Goal: Task Accomplishment & Management: Manage account settings

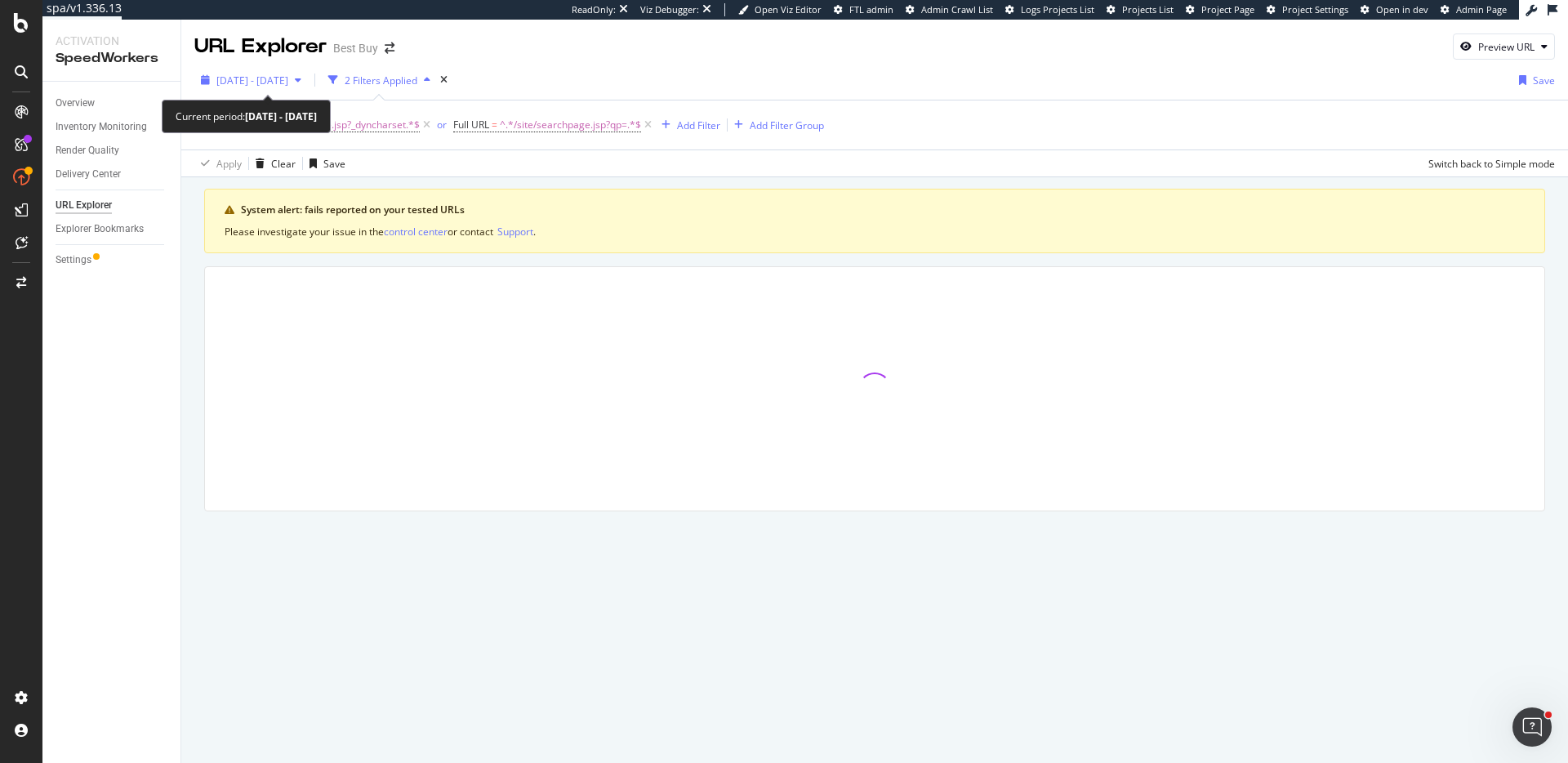
click at [307, 92] on div "2025 Jul. 1st - Aug. 15th" at bounding box center [250, 80] width 113 height 24
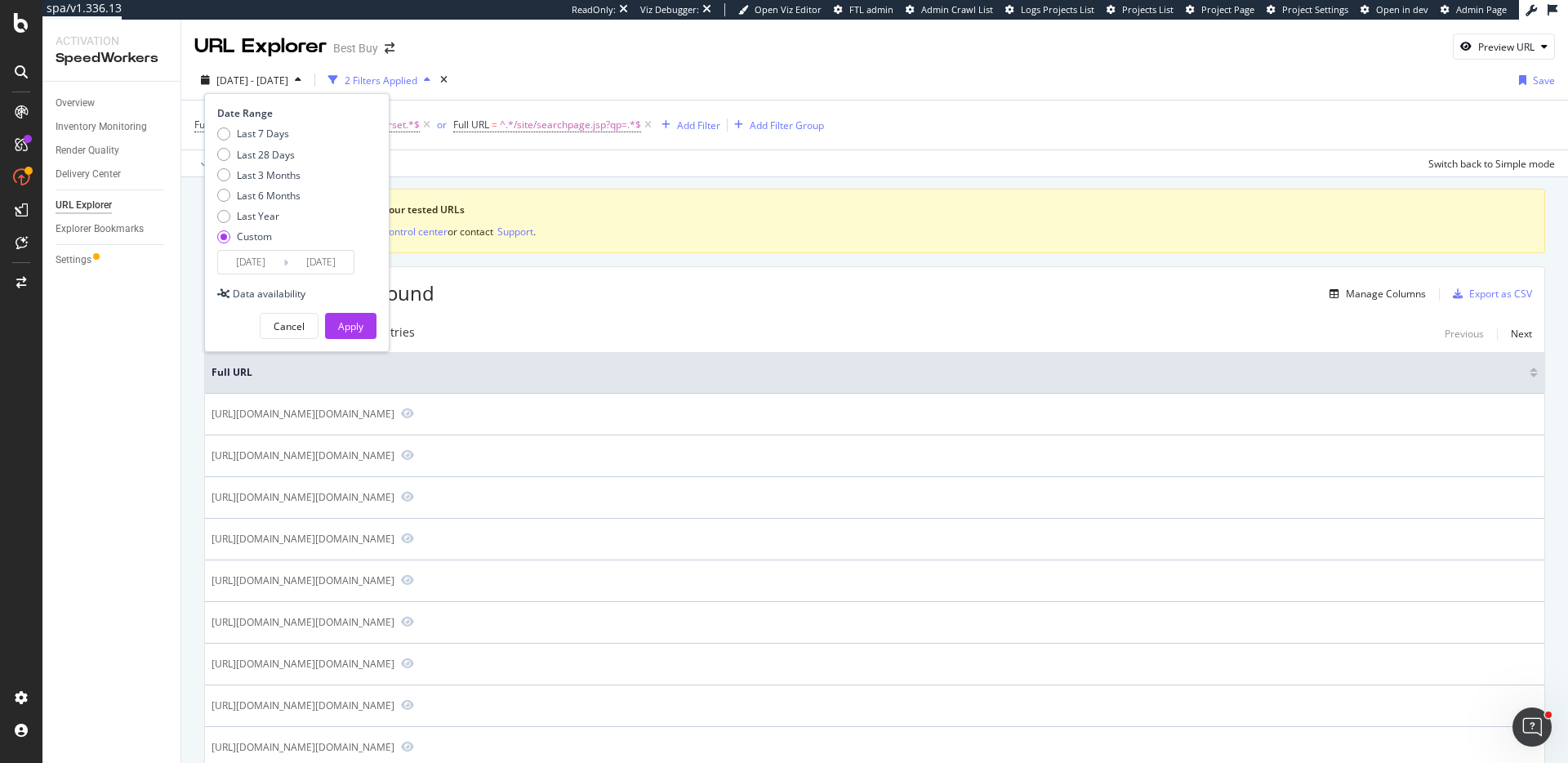
click at [265, 263] on input "[DATE]" at bounding box center [250, 261] width 65 height 23
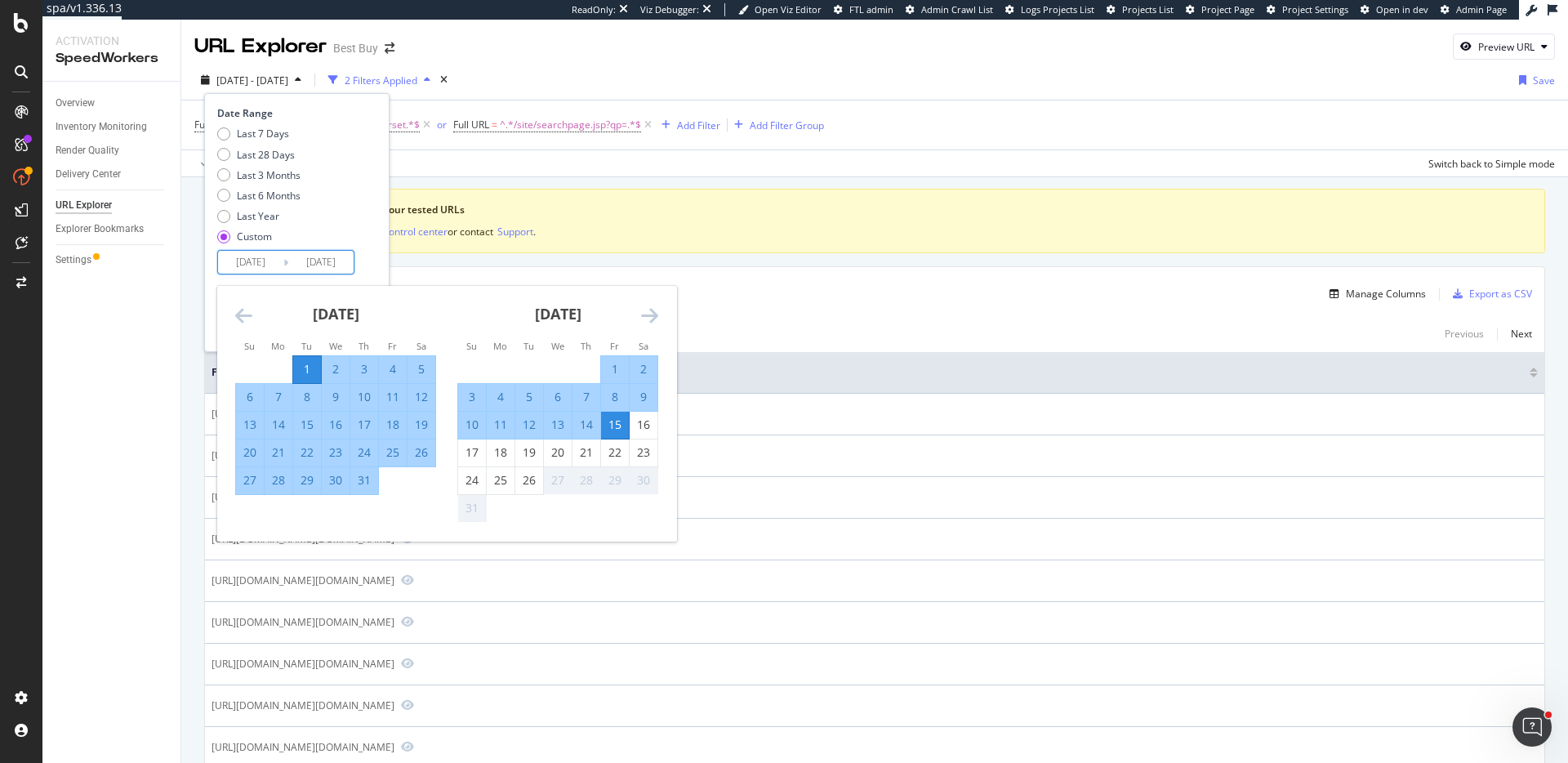
click at [312, 363] on div "1" at bounding box center [307, 369] width 28 height 16
click at [501, 487] on div "25" at bounding box center [500, 480] width 28 height 16
type input "2025/08/25"
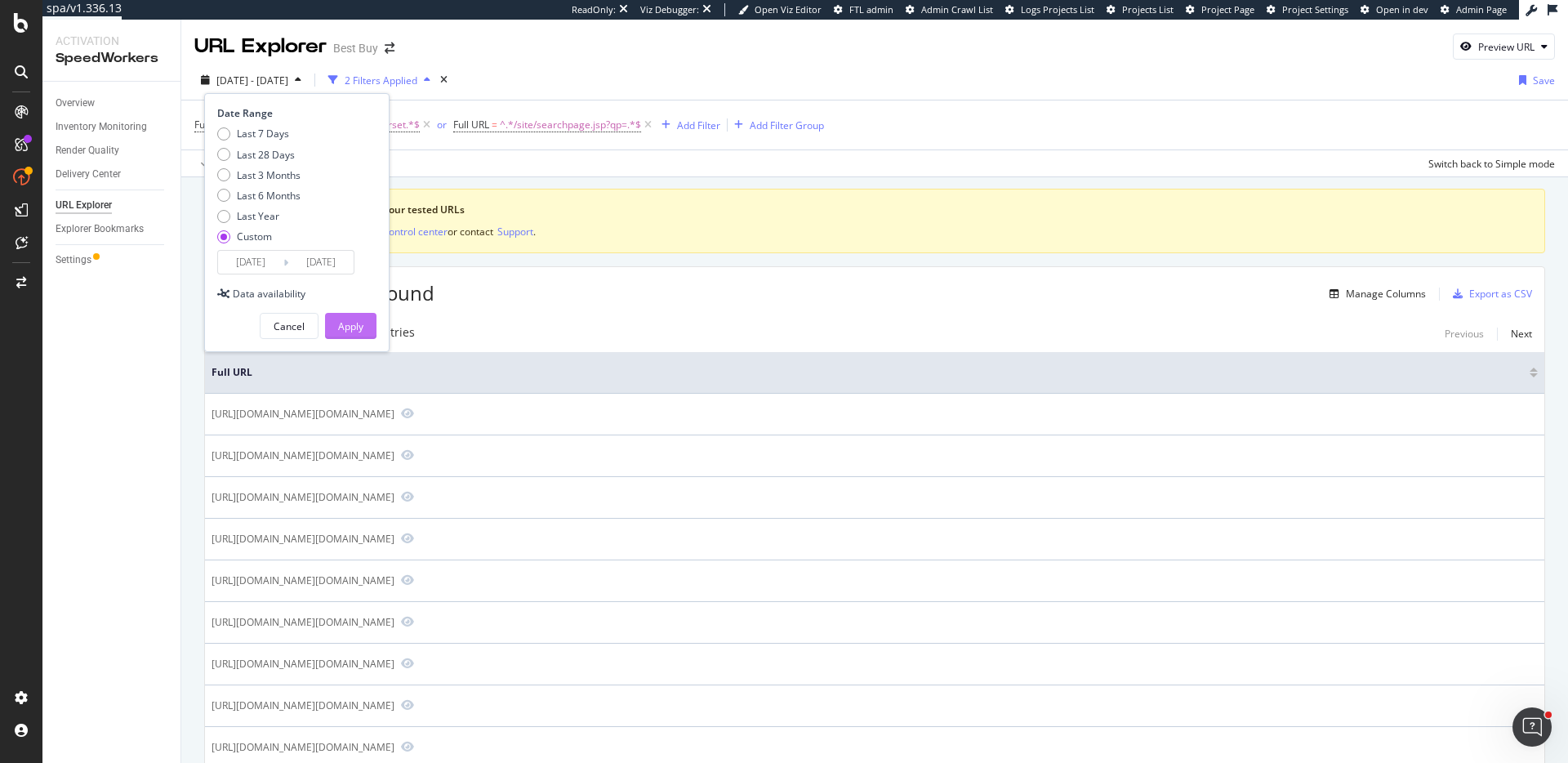
click at [368, 331] on button "Apply" at bounding box center [350, 326] width 52 height 26
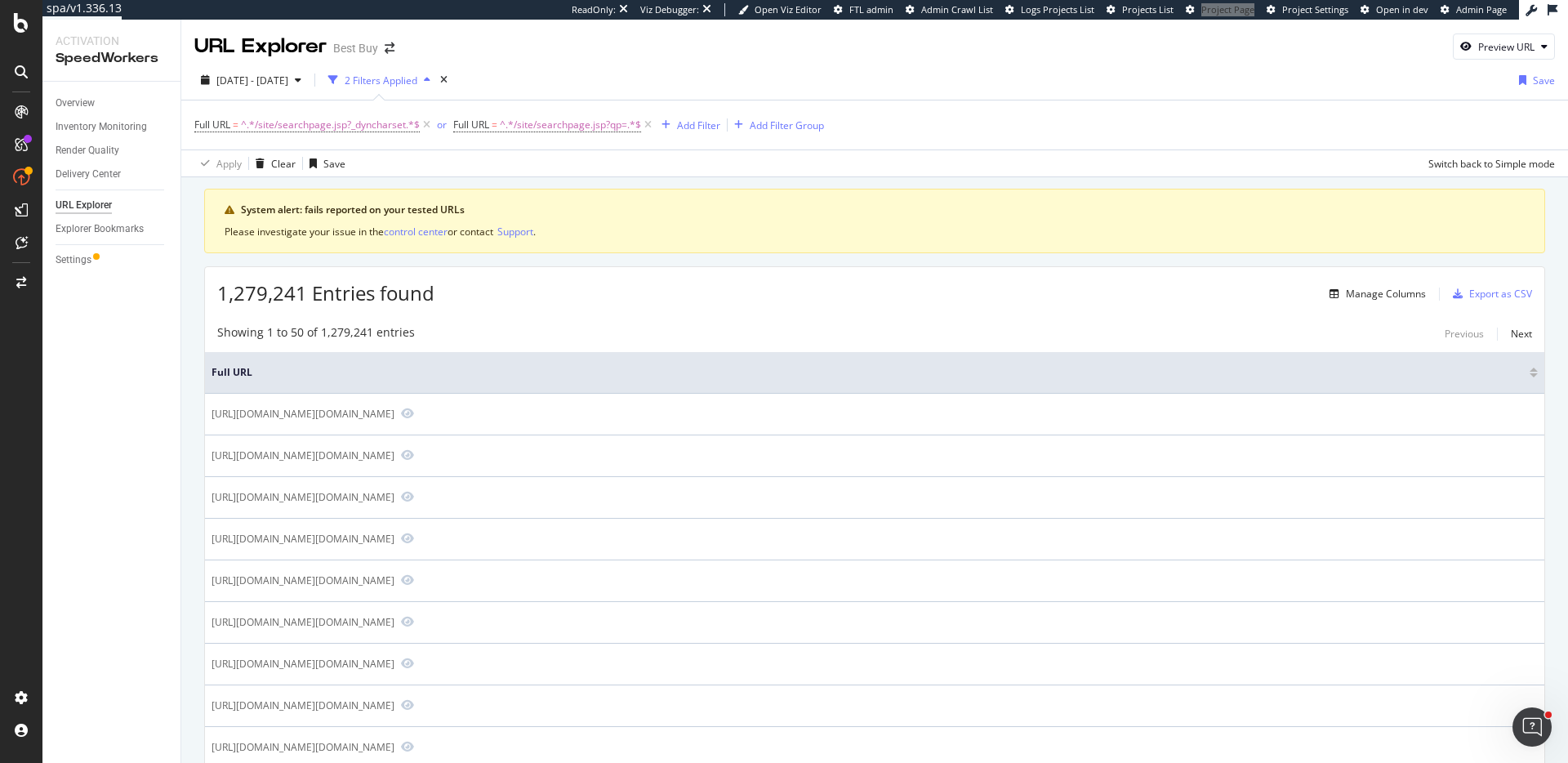
drag, startPoint x: 1249, startPoint y: 5, endPoint x: 1387, endPoint y: 1, distance: 138.1
click at [0, 0] on div "spa/v1.336.13 ReadOnly: Viz Debugger: Open Viz Editor FTL admin Admin Crawl Lis…" at bounding box center [784, 381] width 1568 height 763
click at [1485, 291] on div "Export as CSV" at bounding box center [1500, 293] width 63 height 14
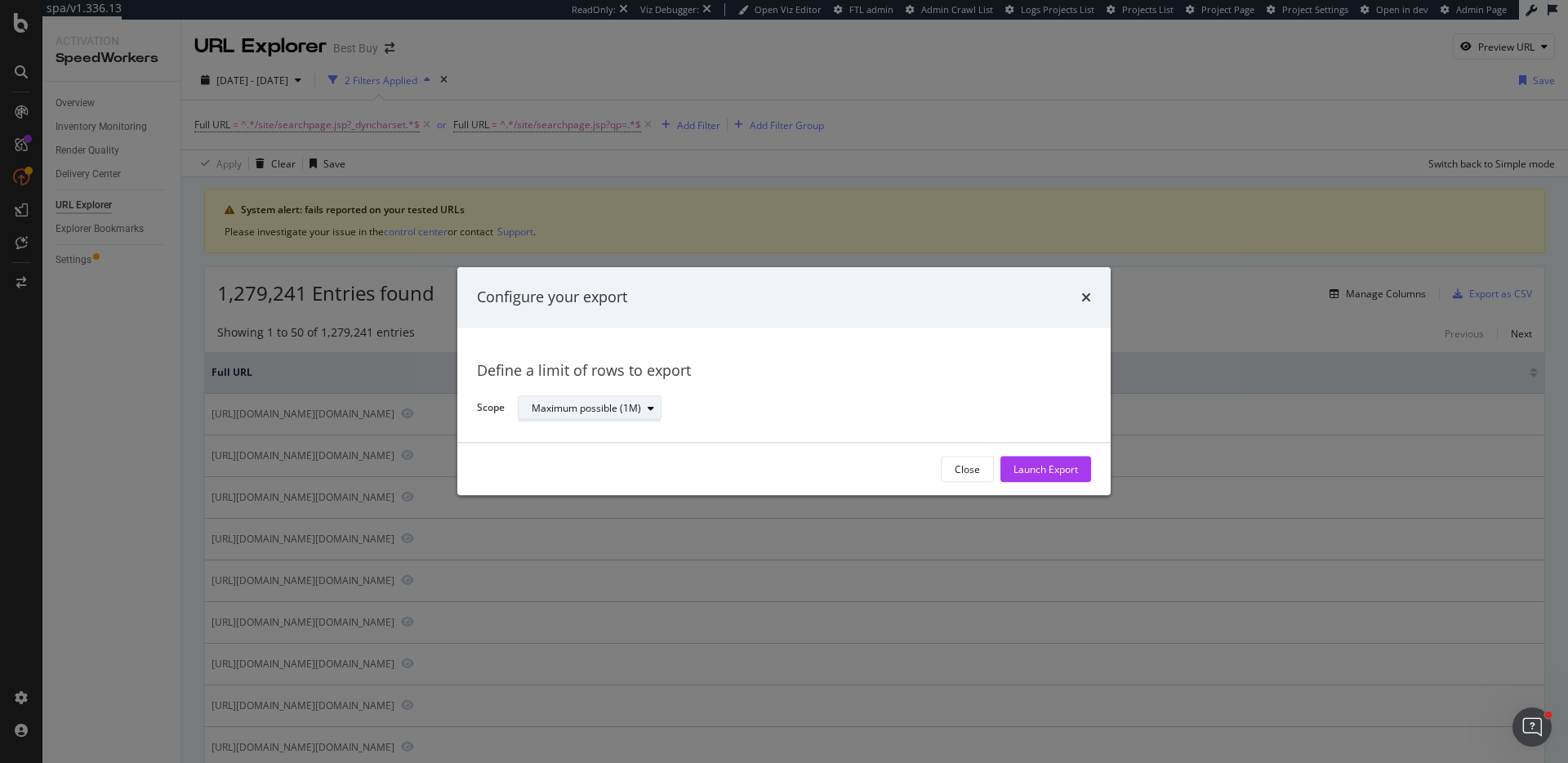
click at [627, 410] on div "Maximum possible (1M)" at bounding box center [586, 408] width 110 height 10
click at [848, 395] on div "Maximum possible (1M)" at bounding box center [798, 409] width 560 height 29
click at [1083, 301] on icon "times" at bounding box center [1086, 297] width 10 height 13
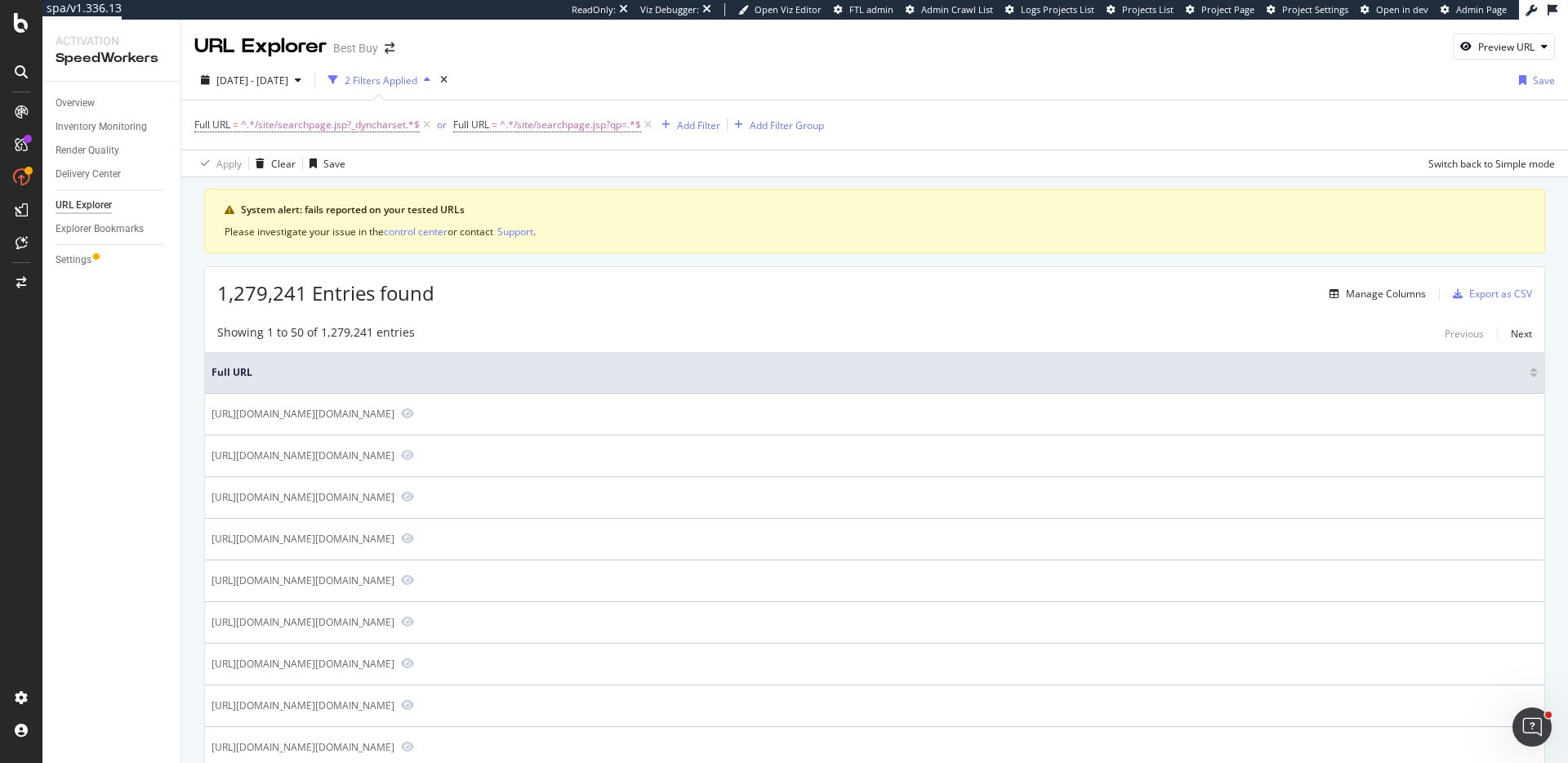
click at [0, 0] on div "spa/v1.336.13 ReadOnly: Viz Debugger: Open Viz Editor FTL admin Admin Crawl Lis…" at bounding box center [784, 381] width 1568 height 763
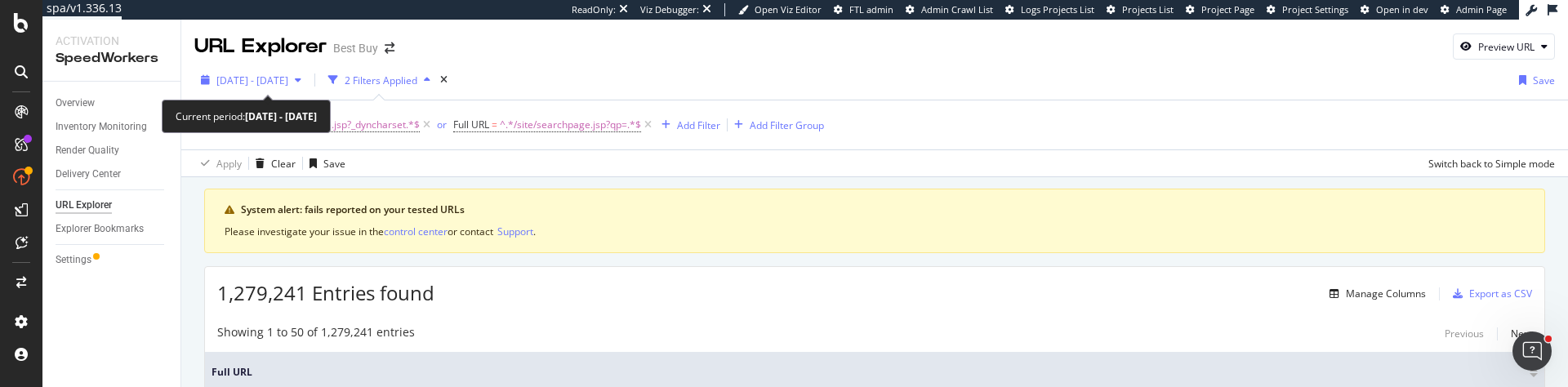
click at [288, 78] on span "2025 Jul. 1st - Aug. 25th" at bounding box center [252, 80] width 72 height 14
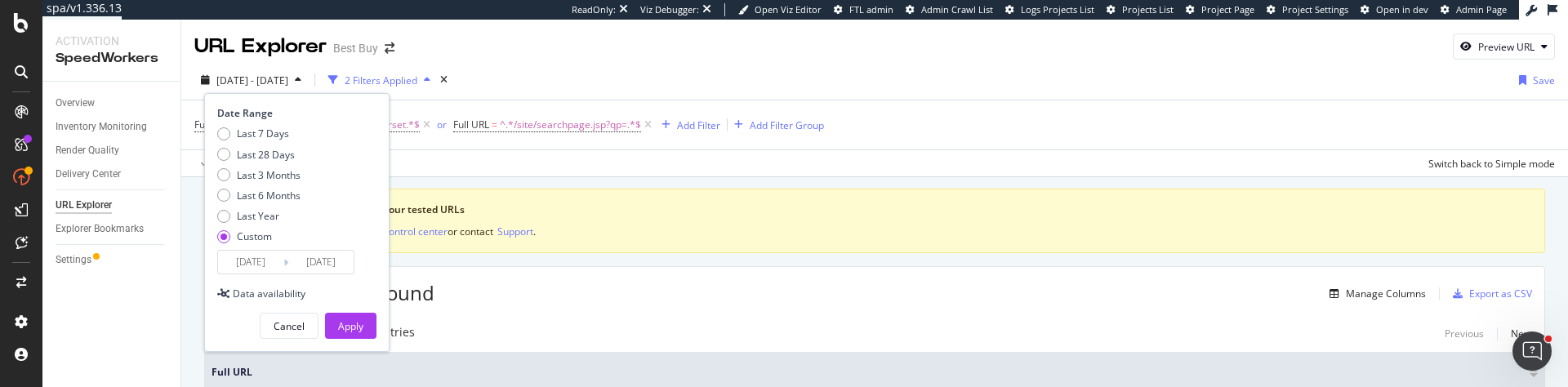
click at [331, 271] on input "2025/08/25" at bounding box center [321, 261] width 65 height 23
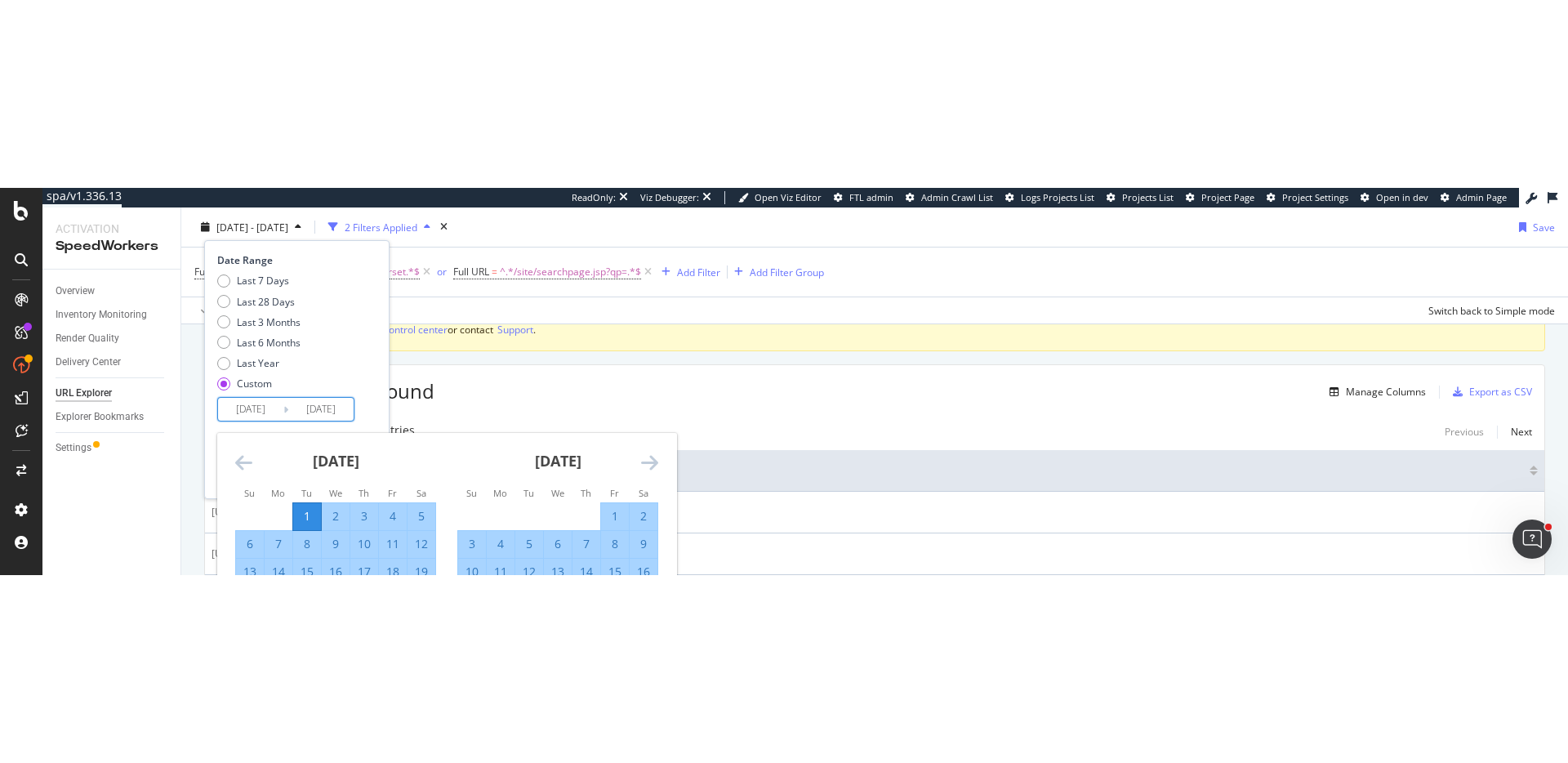
scroll to position [93, 0]
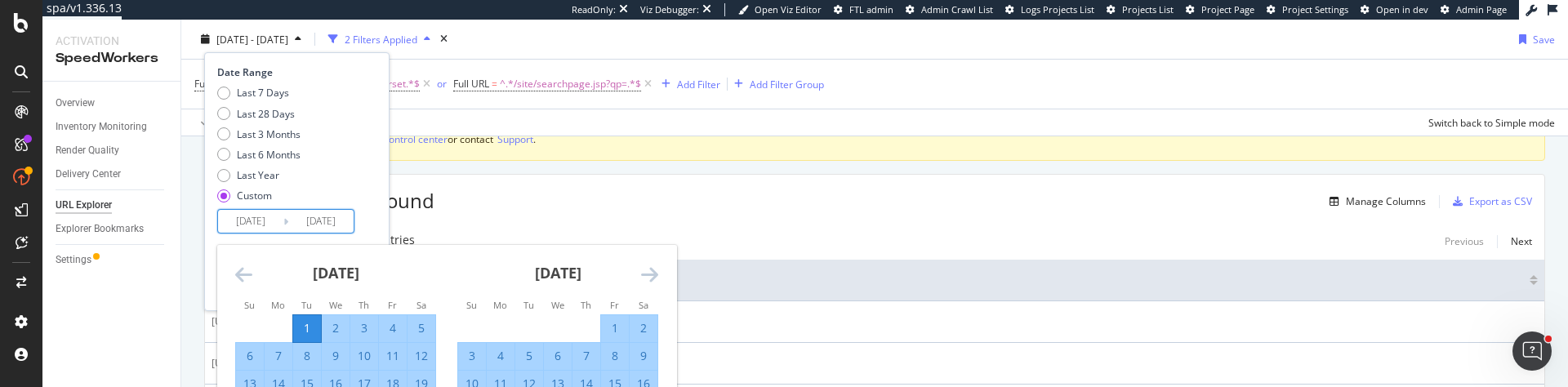
click at [608, 379] on div "15" at bounding box center [614, 383] width 28 height 16
type input "[DATE]"
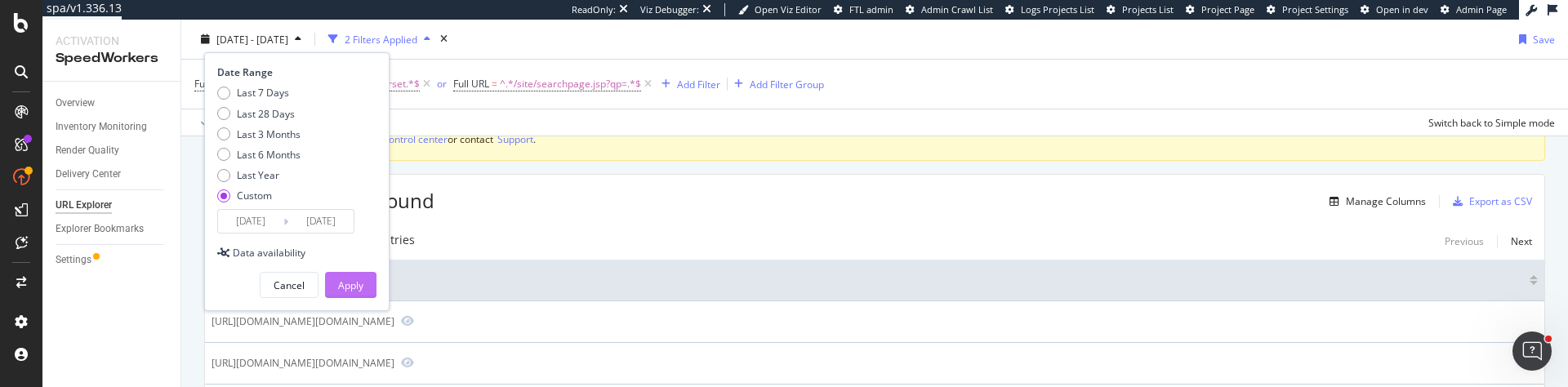
click at [346, 282] on div "Apply" at bounding box center [351, 285] width 25 height 14
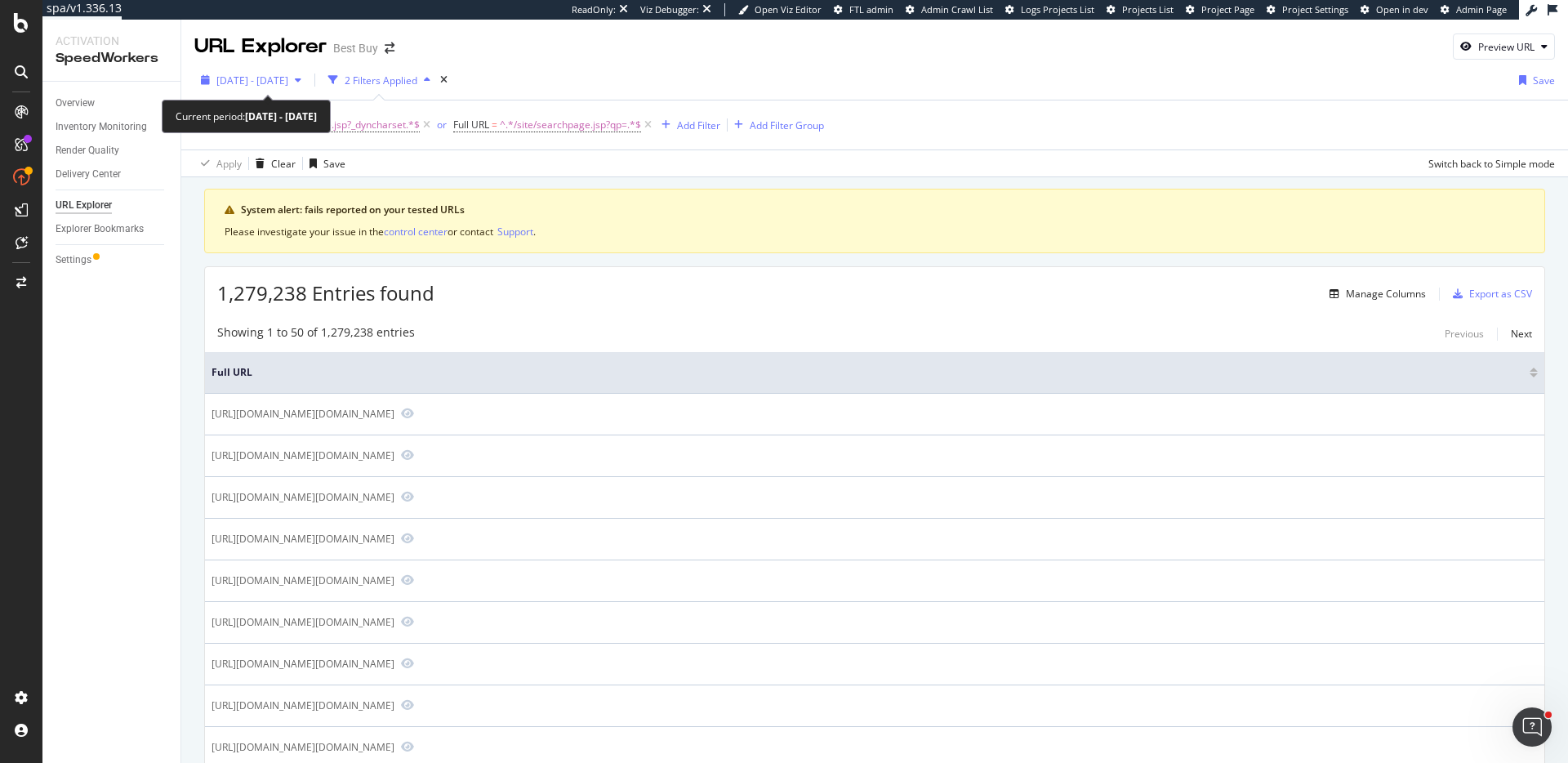
click at [285, 74] on span "[DATE] - [DATE]" at bounding box center [252, 80] width 72 height 14
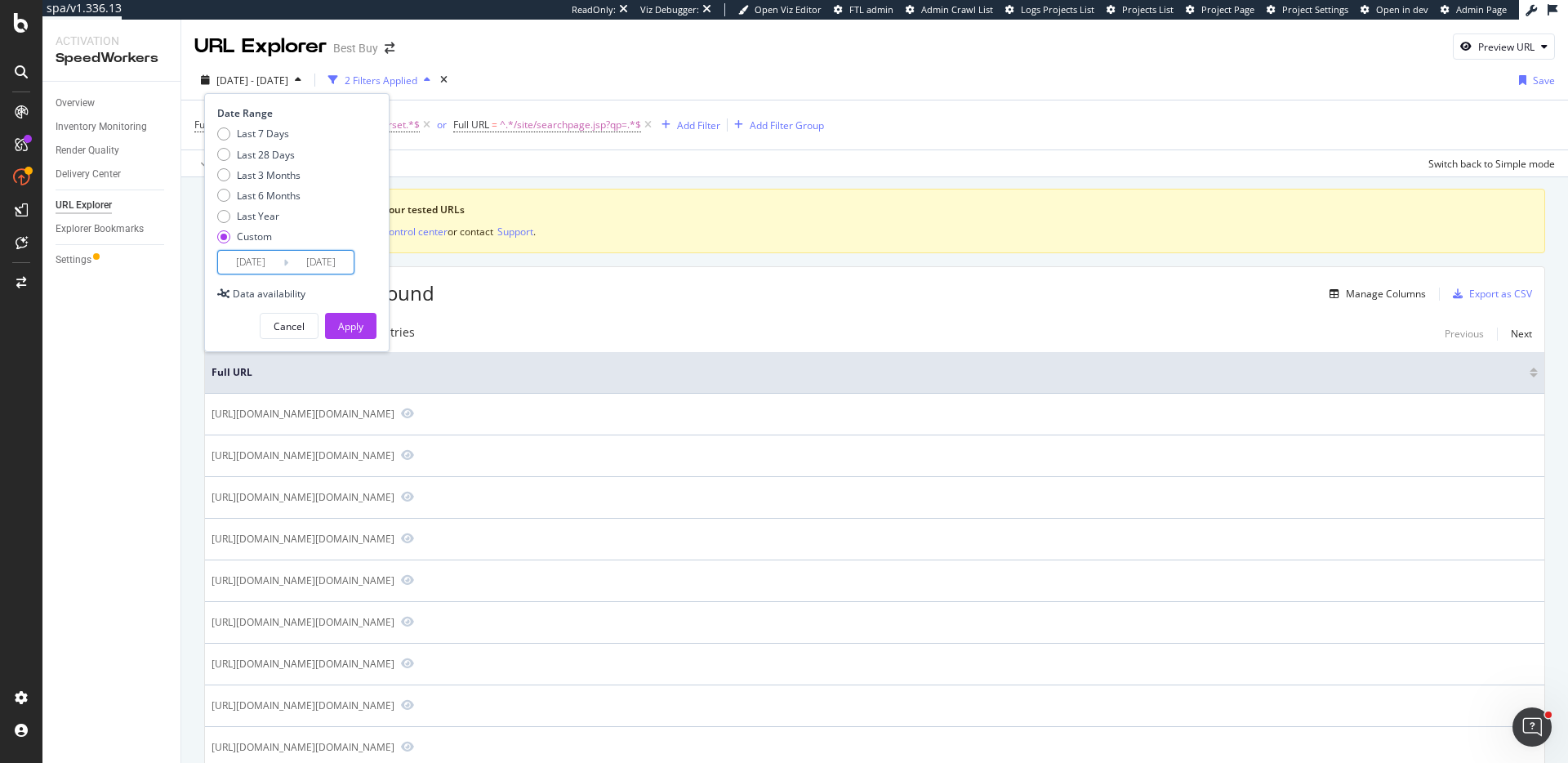
click at [312, 254] on input "[DATE]" at bounding box center [321, 261] width 65 height 23
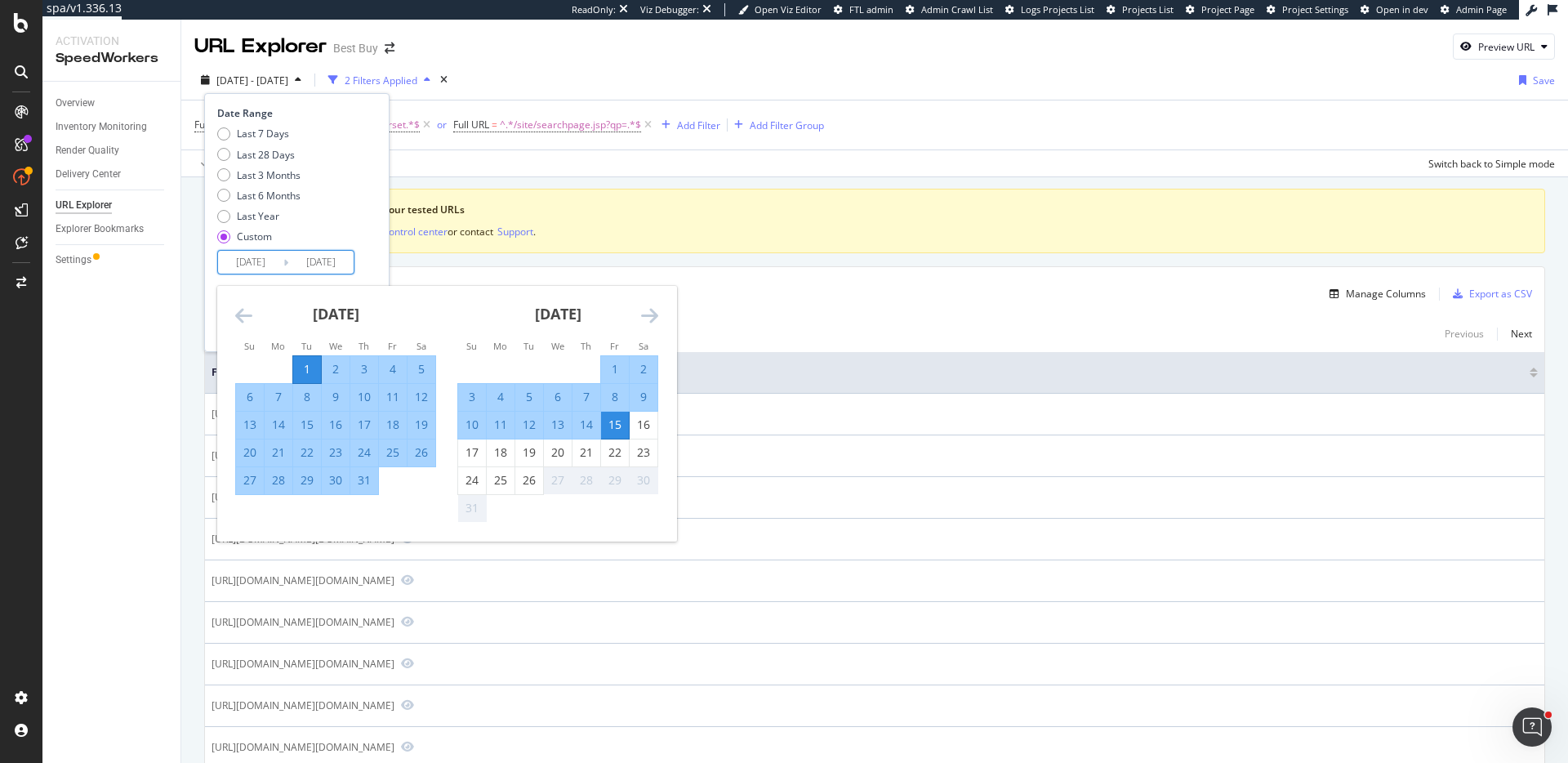
click at [307, 363] on div "1" at bounding box center [307, 369] width 28 height 16
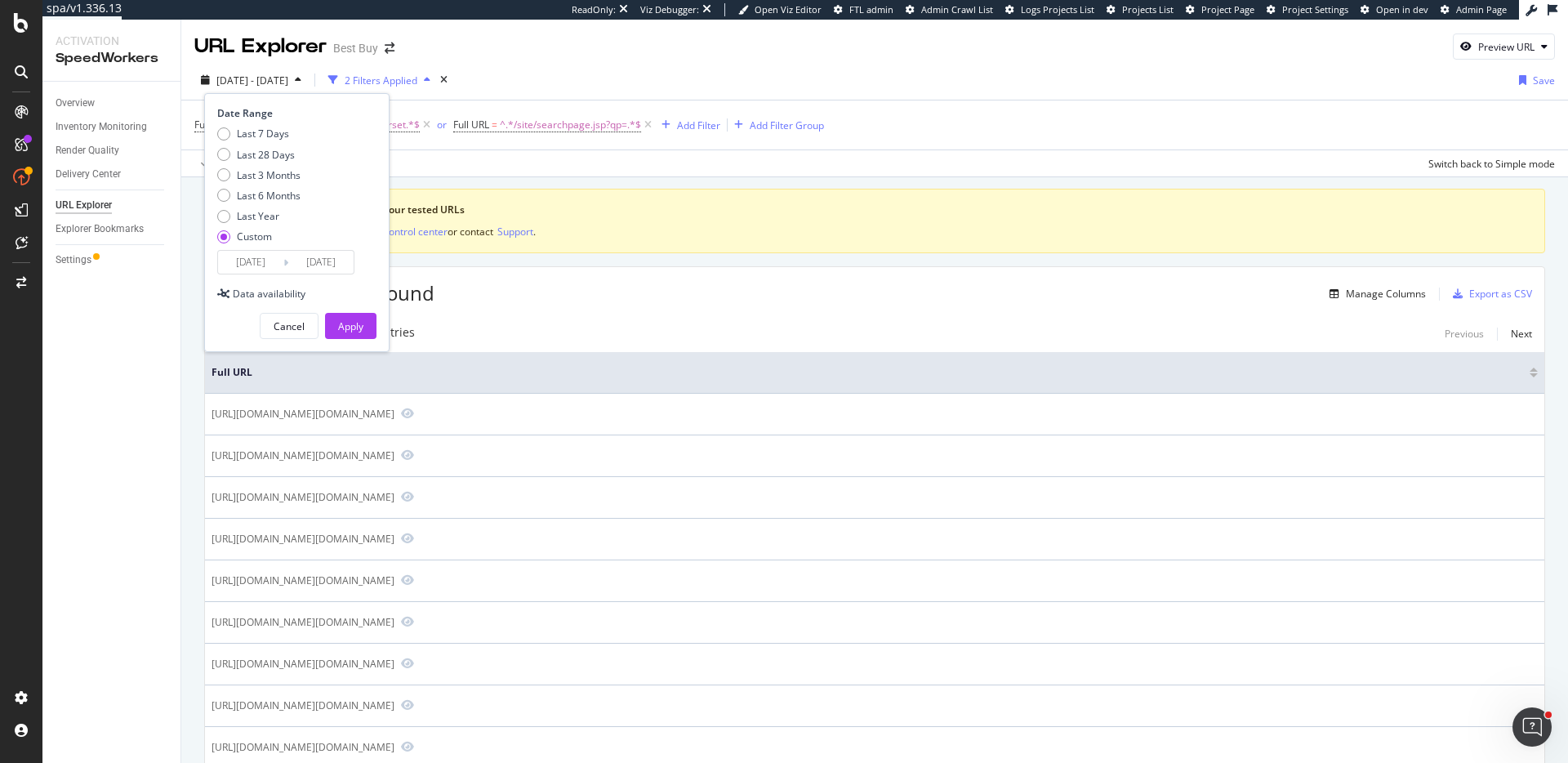
click at [266, 263] on input "2025/07/01" at bounding box center [250, 261] width 65 height 23
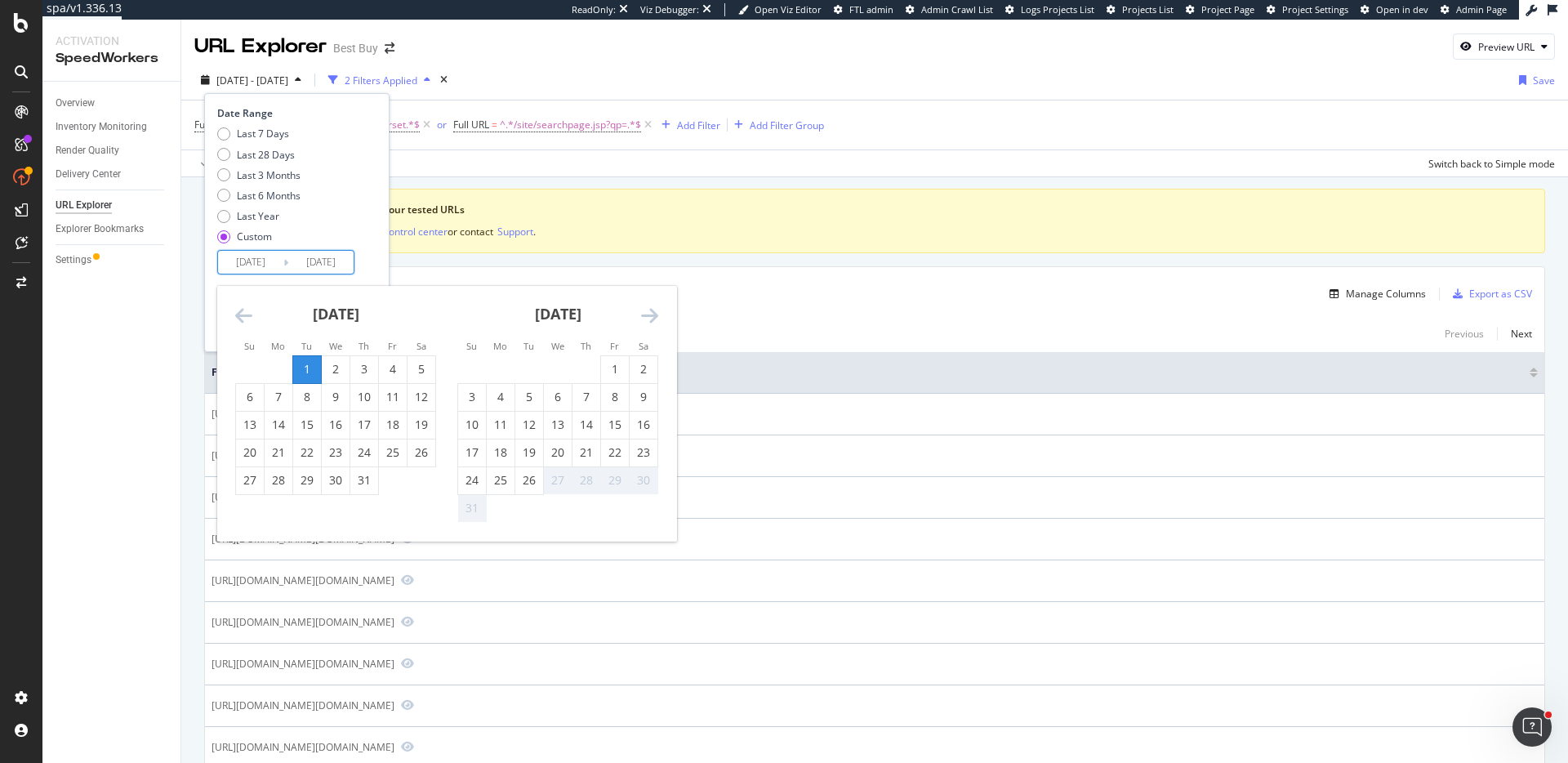
click at [309, 359] on div "1" at bounding box center [307, 369] width 28 height 27
click at [490, 478] on div "25" at bounding box center [500, 480] width 28 height 16
type input "2025/08/25"
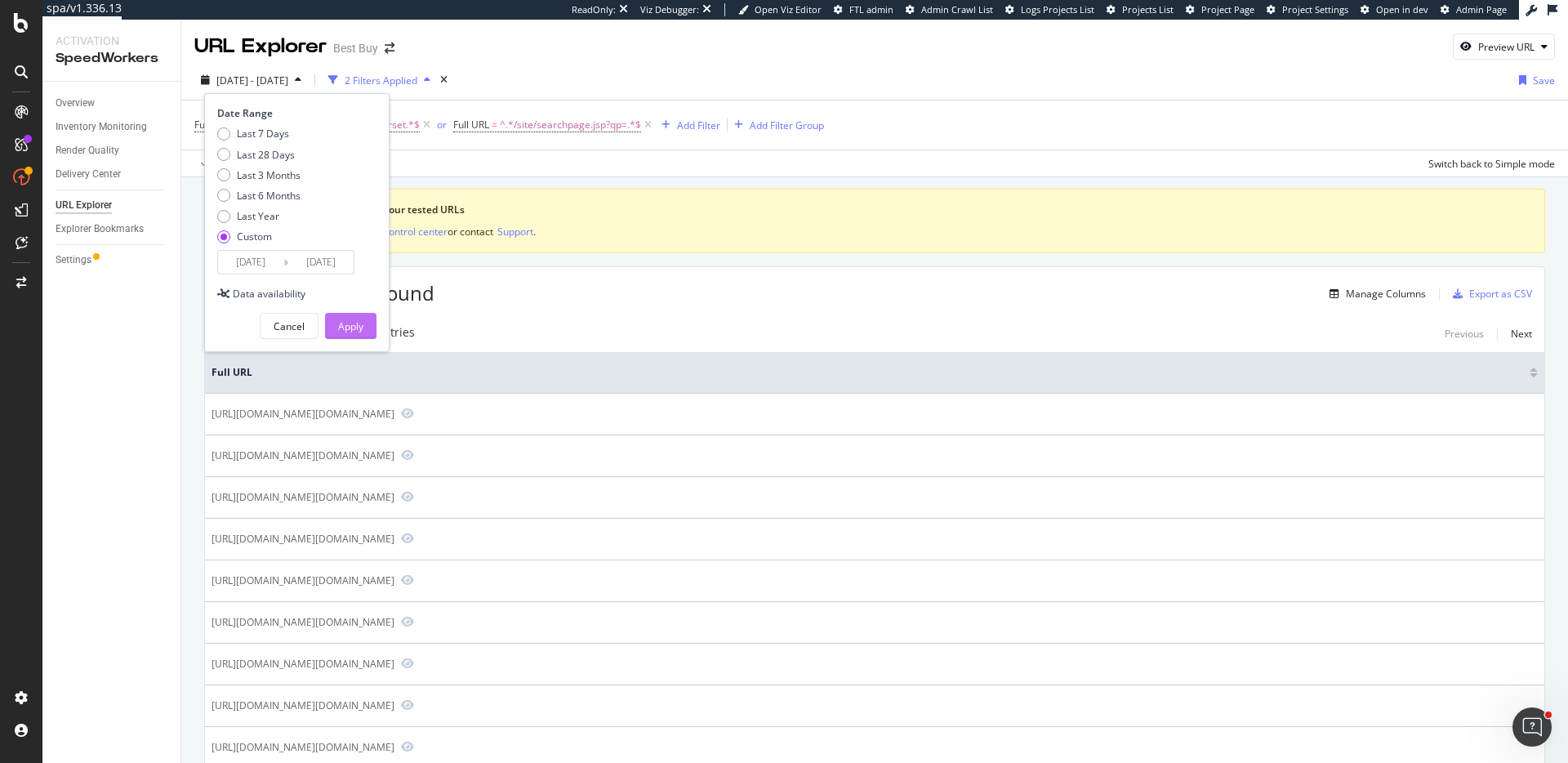
click at [357, 331] on div "Apply" at bounding box center [351, 326] width 25 height 14
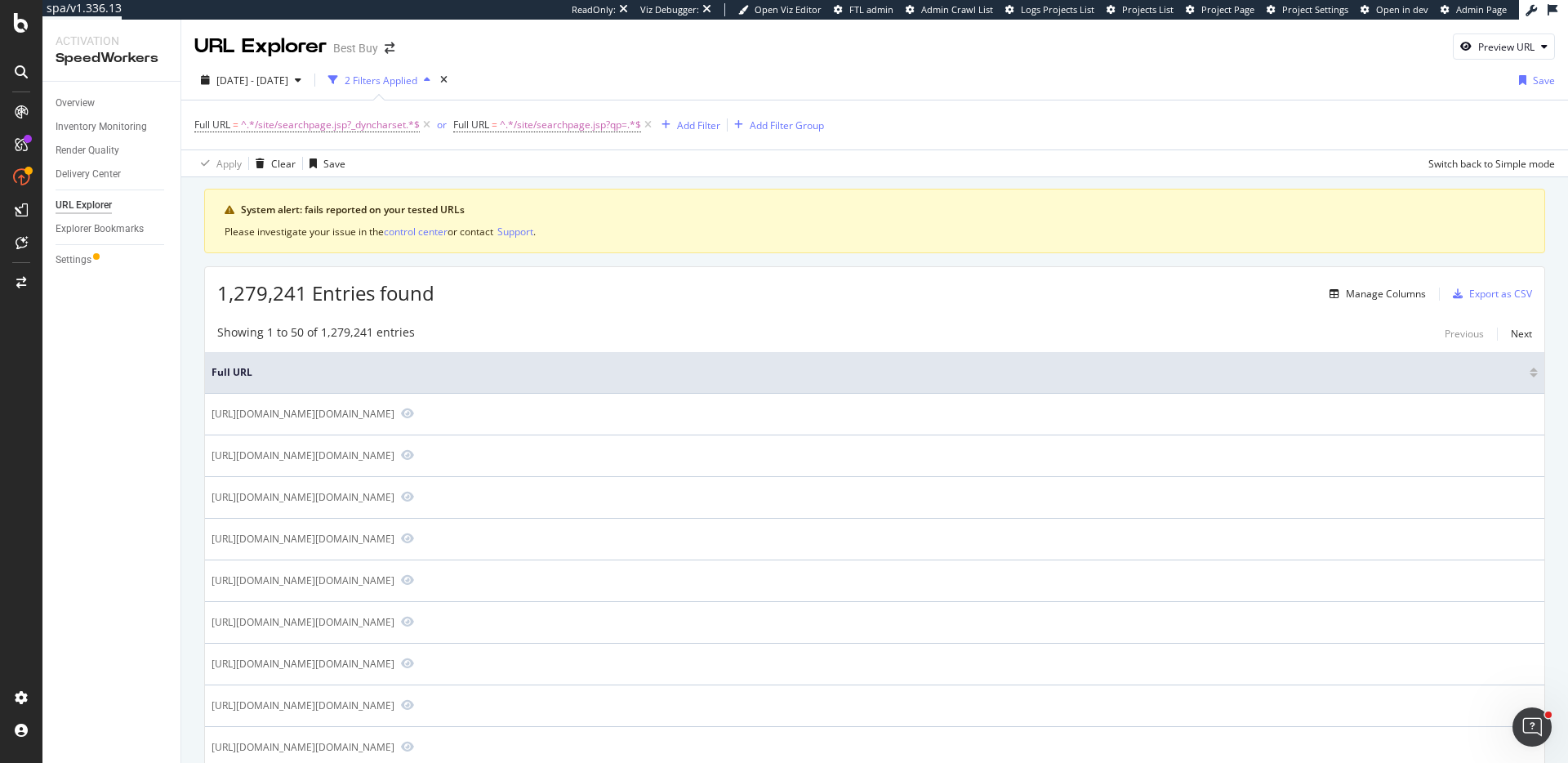
click at [891, 241] on div "System alert: fails reported on your tested URLs Please investigate your issue …" at bounding box center [875, 220] width 1341 height 64
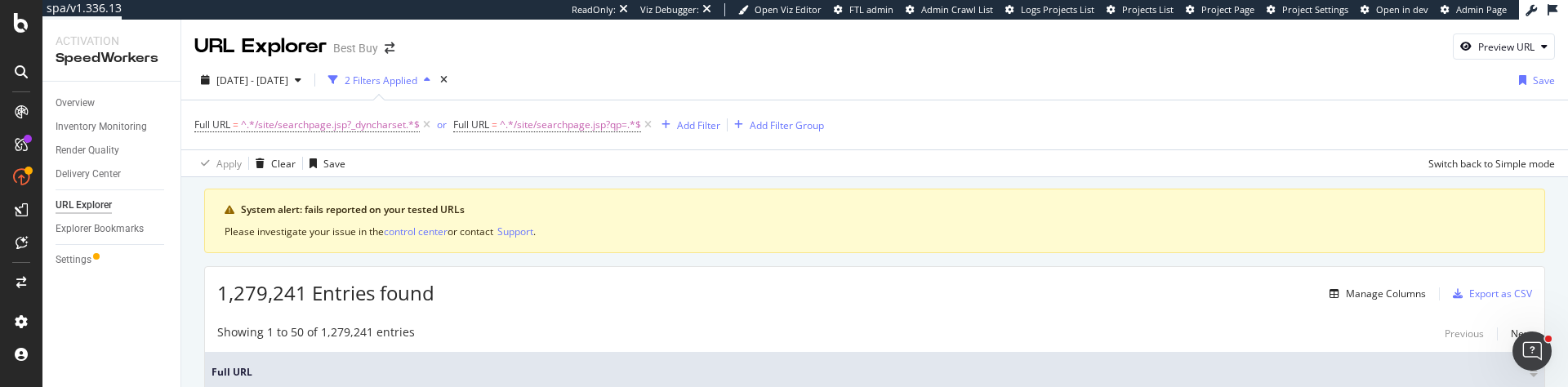
drag, startPoint x: 877, startPoint y: 301, endPoint x: 1171, endPoint y: 4, distance: 417.9
click at [0, 0] on div "spa/v1.336.13 ReadOnly: Viz Debugger: Open Viz Editor FTL admin Admin Crawl Lis…" at bounding box center [784, 193] width 1568 height 387
click at [1492, 293] on div "Export as CSV" at bounding box center [1500, 293] width 63 height 14
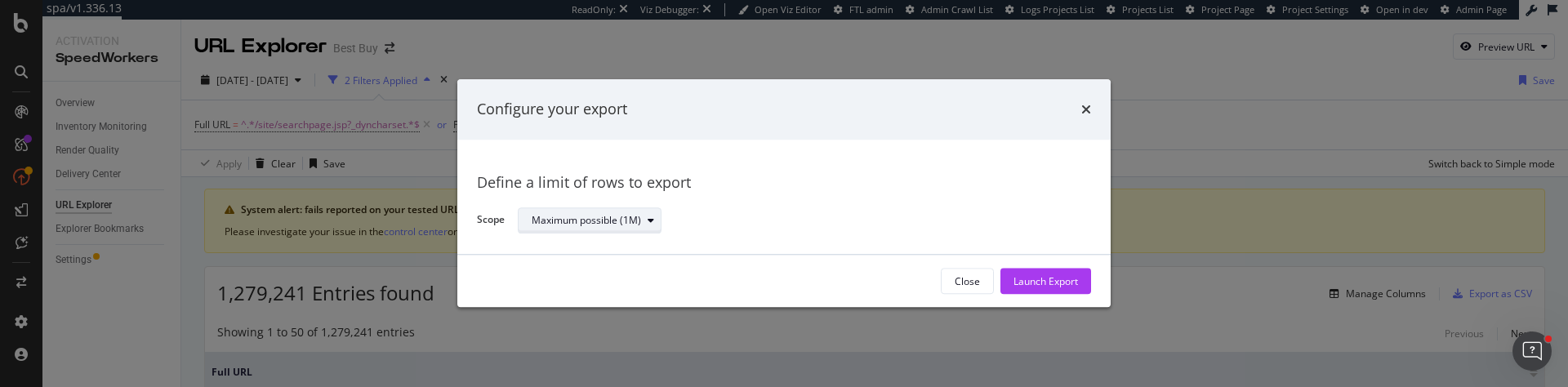
click at [634, 232] on div "Maximum possible (1M)" at bounding box center [596, 219] width 129 height 23
click at [621, 266] on div "Define a limit" at bounding box center [597, 275] width 143 height 21
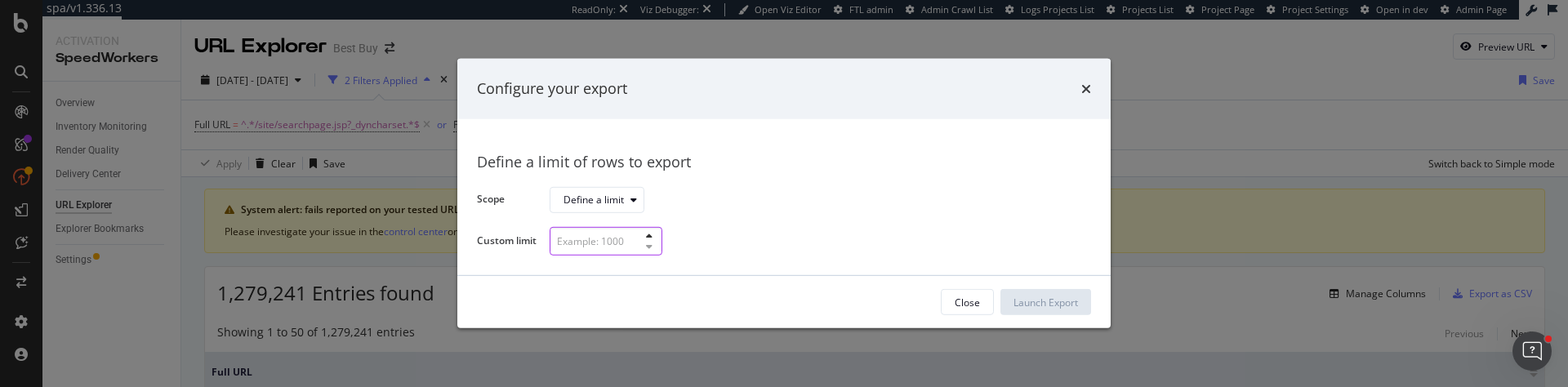
click at [622, 237] on input "modal" at bounding box center [606, 241] width 113 height 29
type input "2"
click at [1069, 311] on div "Launch Export" at bounding box center [1045, 302] width 64 height 24
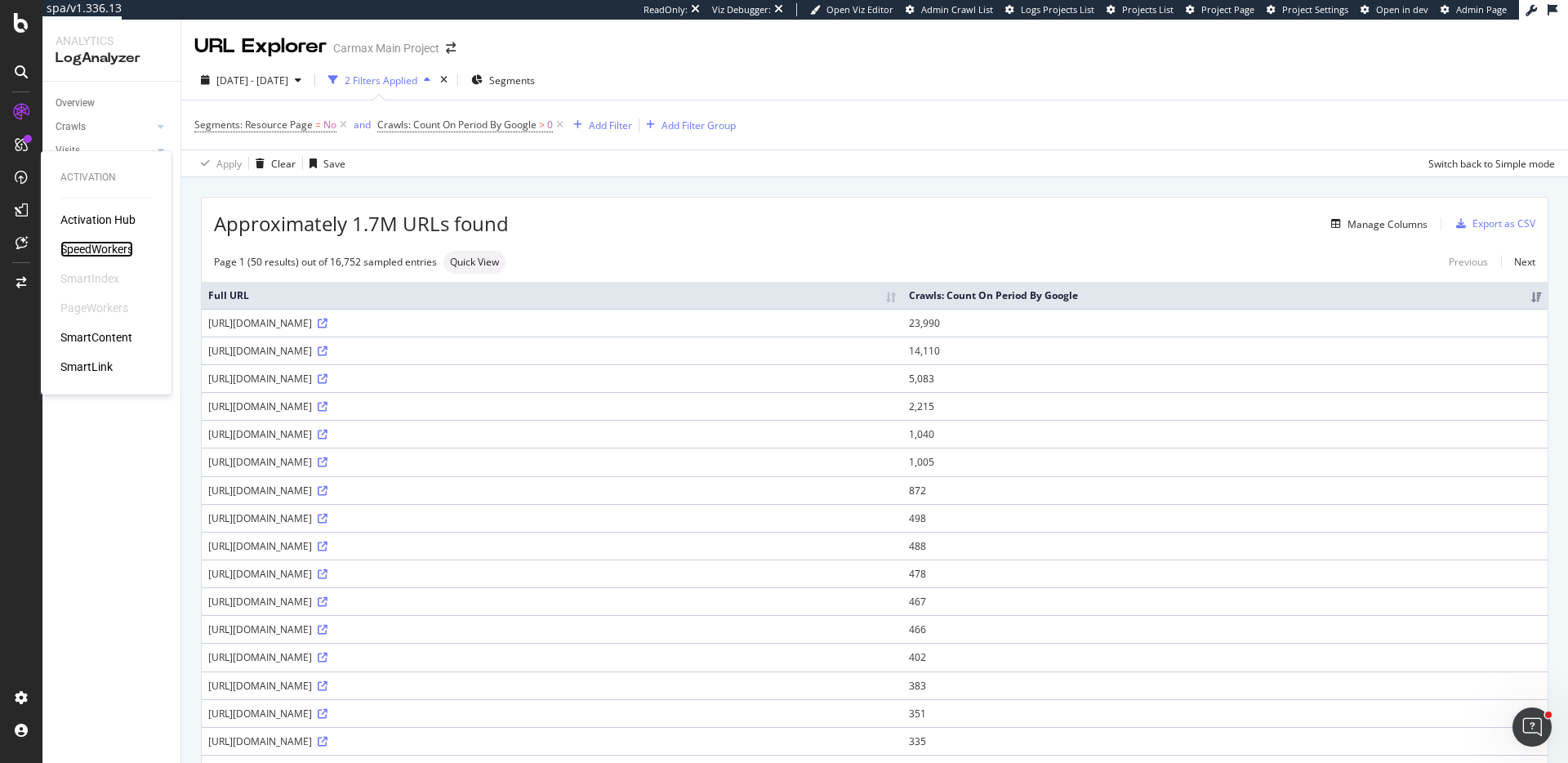
click at [122, 249] on div "SpeedWorkers" at bounding box center [97, 249] width 73 height 16
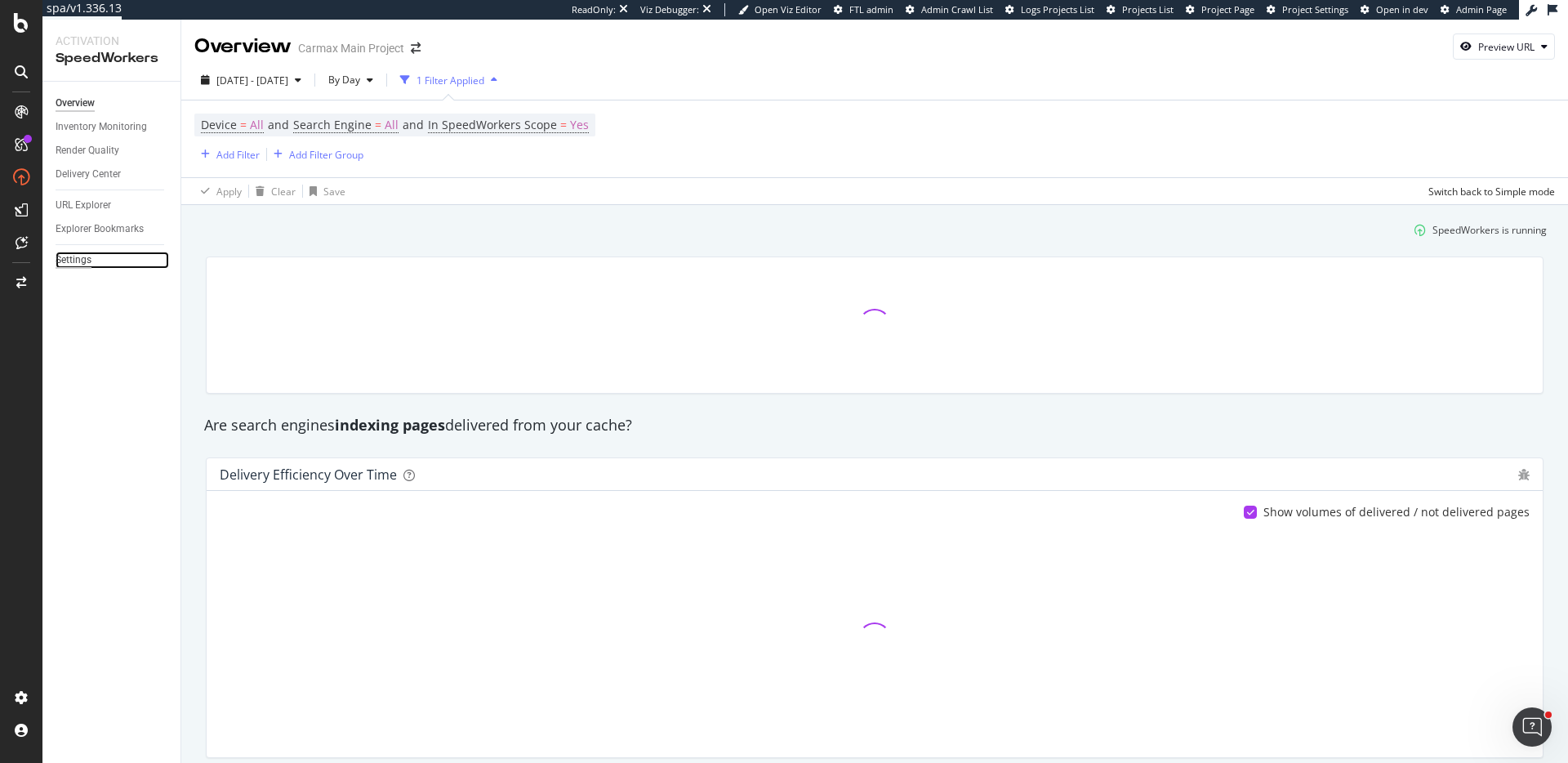
click at [86, 257] on div "Settings" at bounding box center [74, 259] width 36 height 17
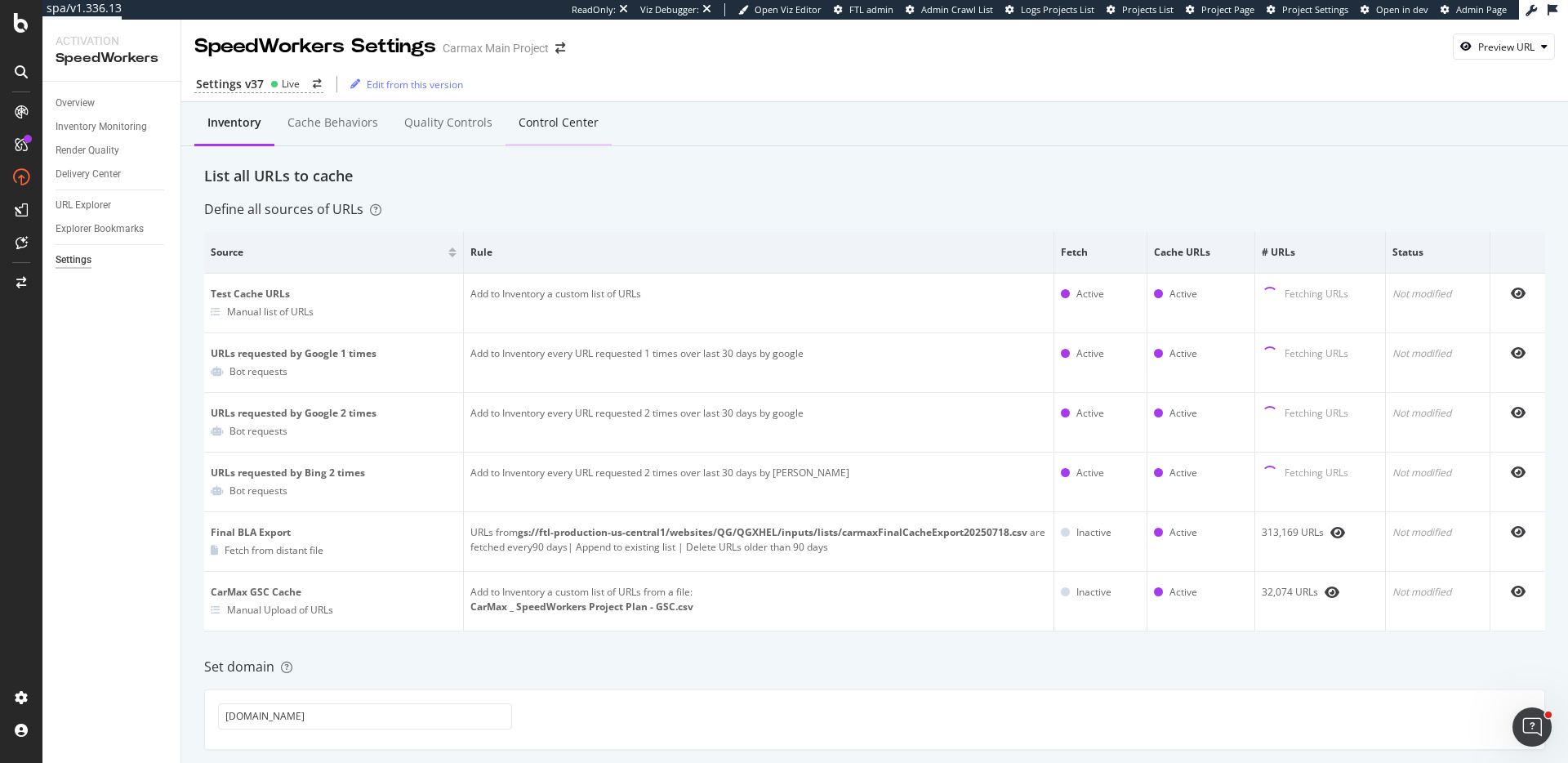
click at [564, 131] on div "Control Center" at bounding box center [558, 124] width 106 height 45
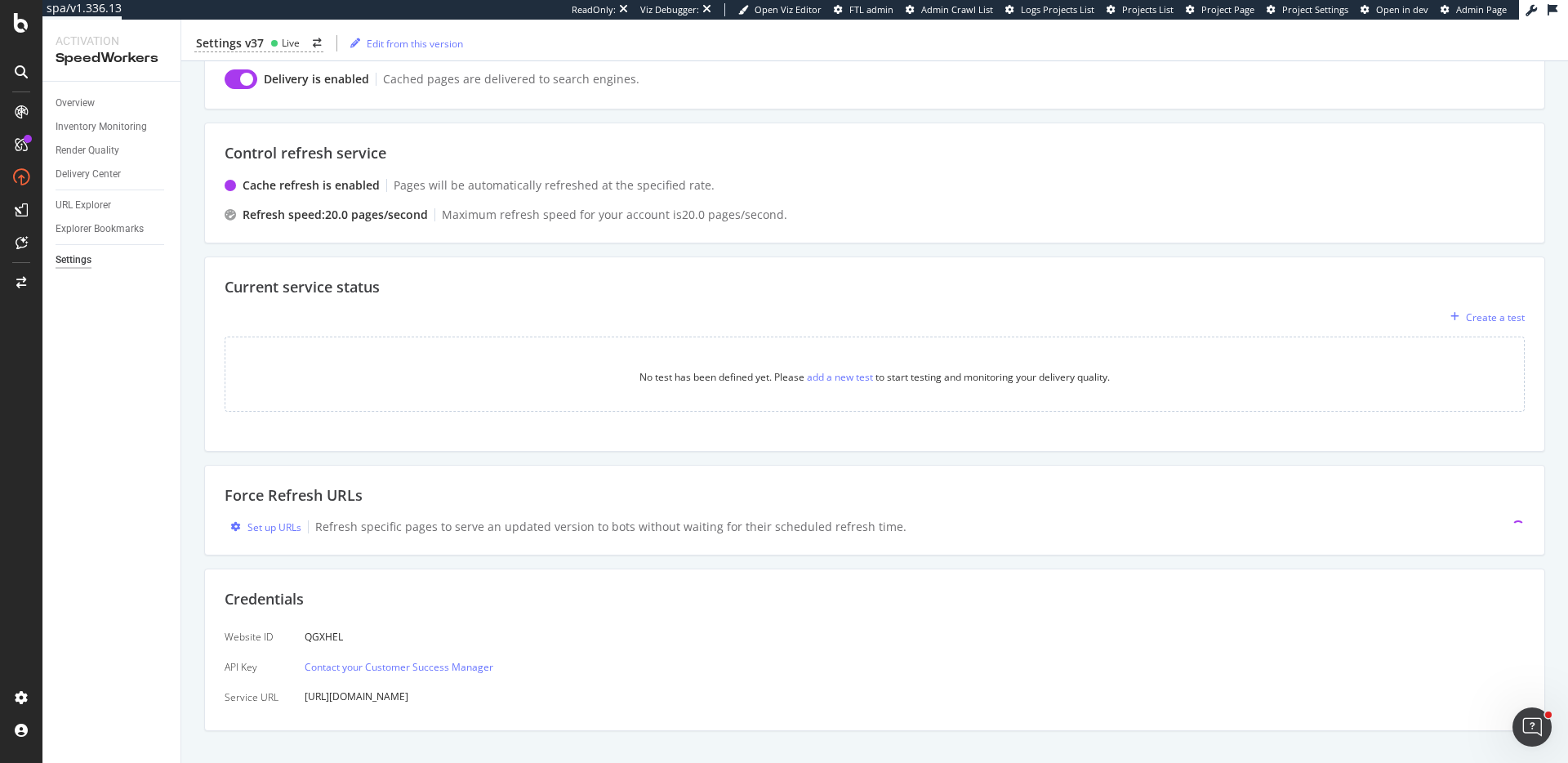
scroll to position [176, 0]
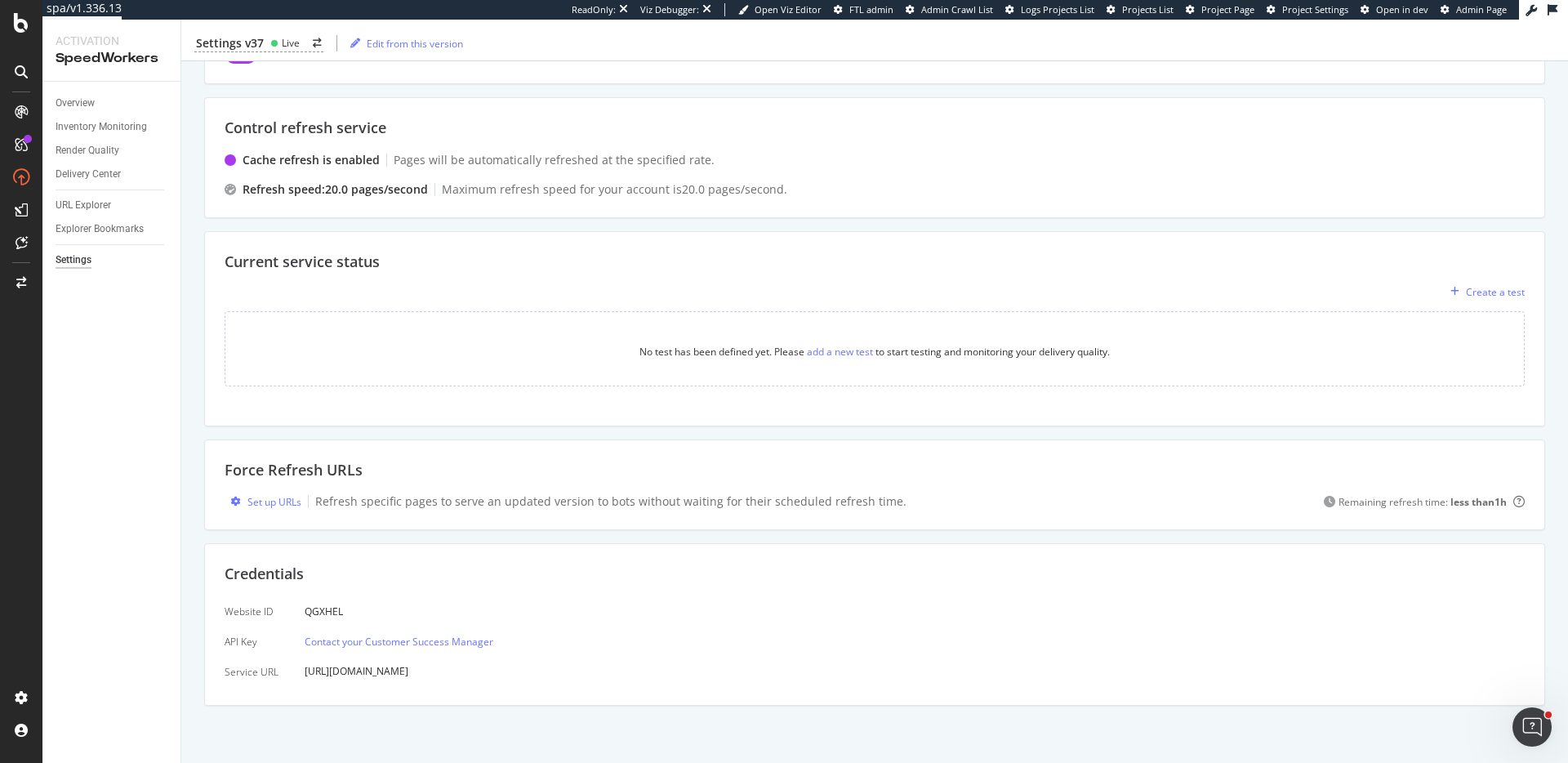
drag, startPoint x: 225, startPoint y: 573, endPoint x: 521, endPoint y: 709, distance: 325.7
click at [521, 709] on div "Inventory Cache behaviors Quality Controls Control Center Control delivery serv…" at bounding box center [875, 344] width 1387 height 837
drag, startPoint x: 224, startPoint y: 562, endPoint x: 494, endPoint y: 629, distance: 278.2
click at [489, 628] on div "Credentials Website ID API Key Service URL QGXHEL Contact your Customer Success…" at bounding box center [875, 624] width 1341 height 162
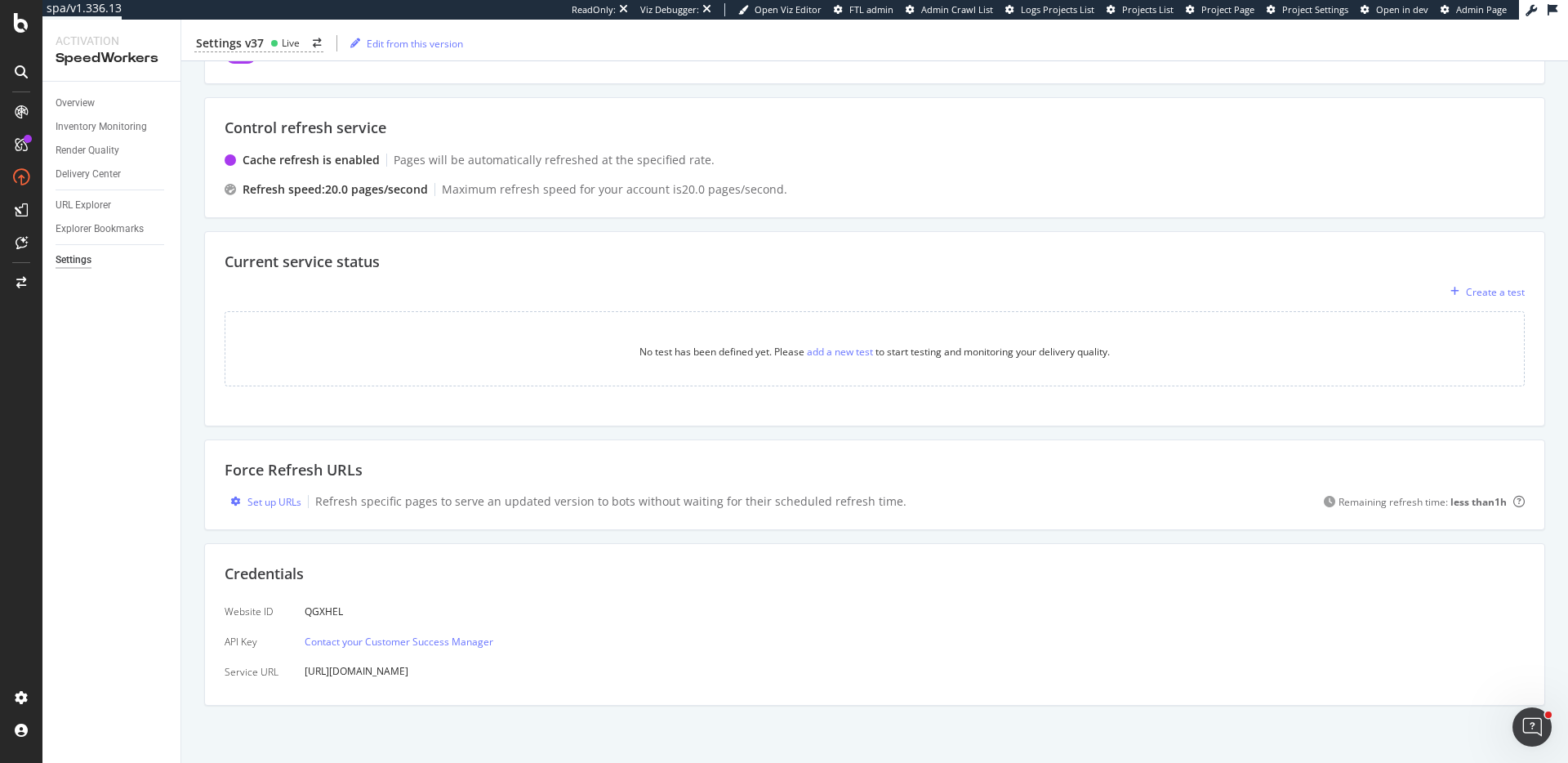
click at [494, 629] on div "Website ID API Key Service URL QGXHEL Contact your Customer Success Manager [UR…" at bounding box center [875, 641] width 1300 height 87
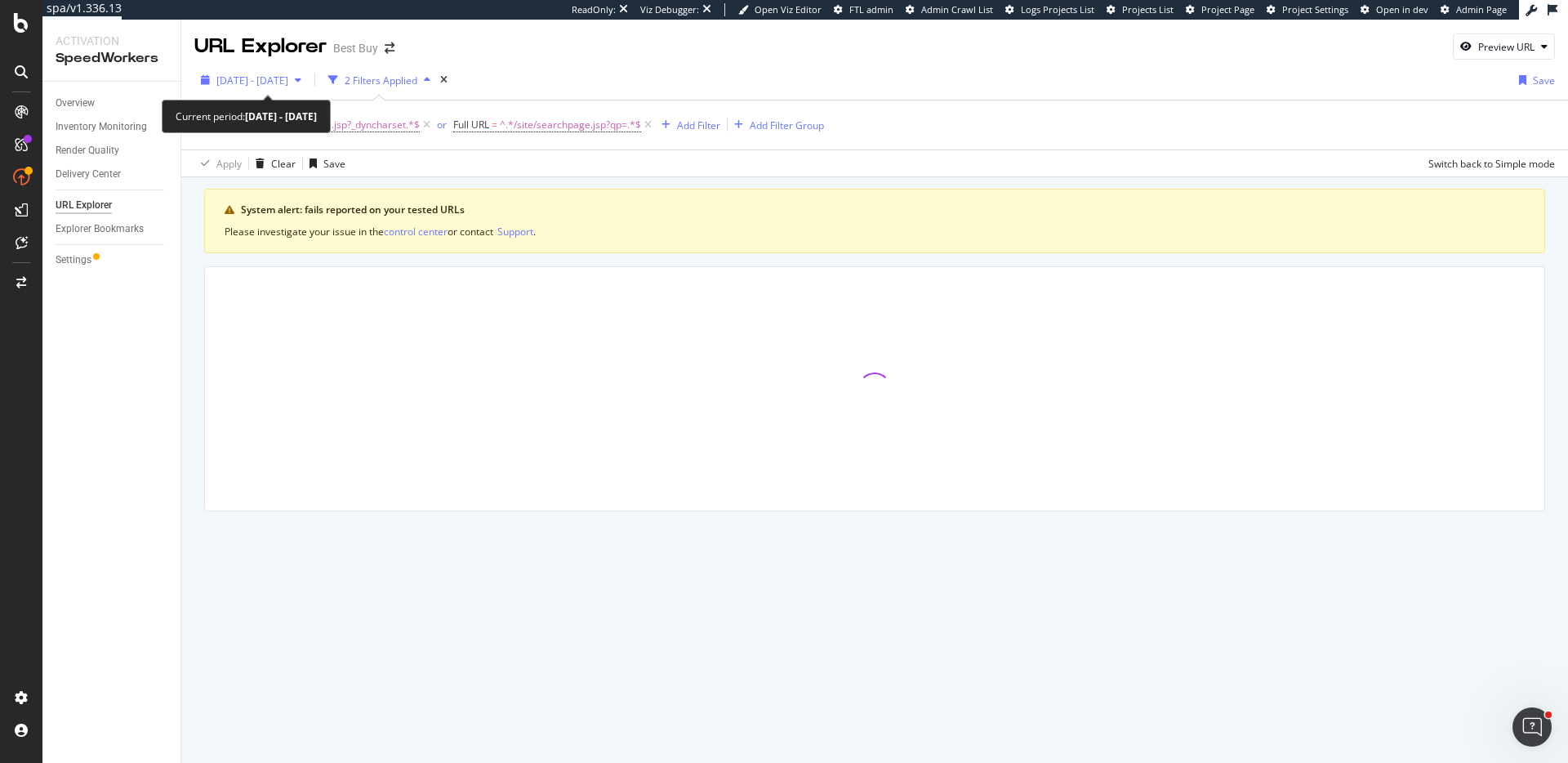
click at [285, 81] on span "[DATE] - [DATE]" at bounding box center [252, 80] width 72 height 14
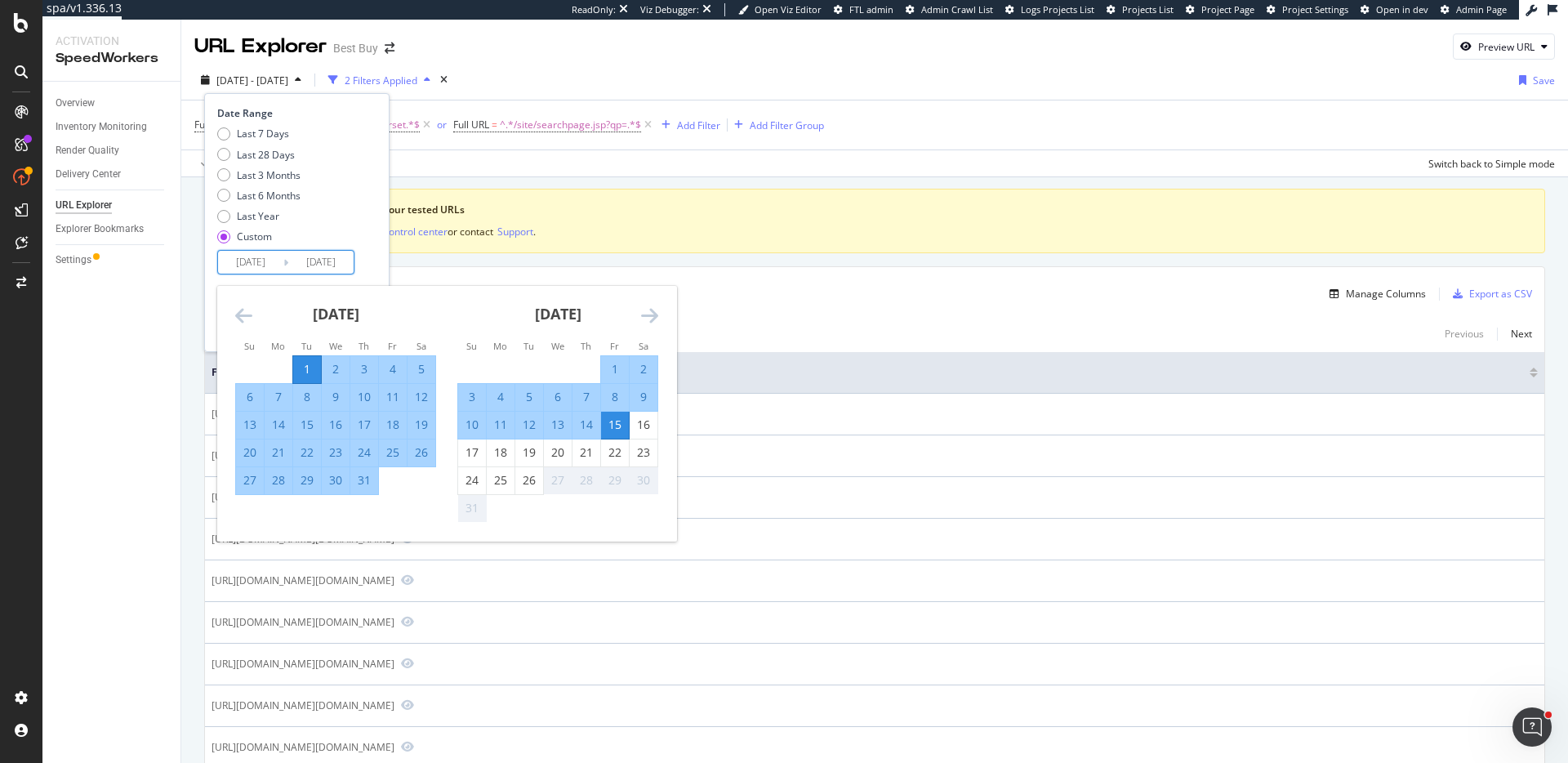
click at [263, 266] on input "[DATE]" at bounding box center [250, 261] width 65 height 23
click at [301, 364] on div "1" at bounding box center [307, 369] width 28 height 16
click at [503, 476] on div "25" at bounding box center [500, 480] width 28 height 16
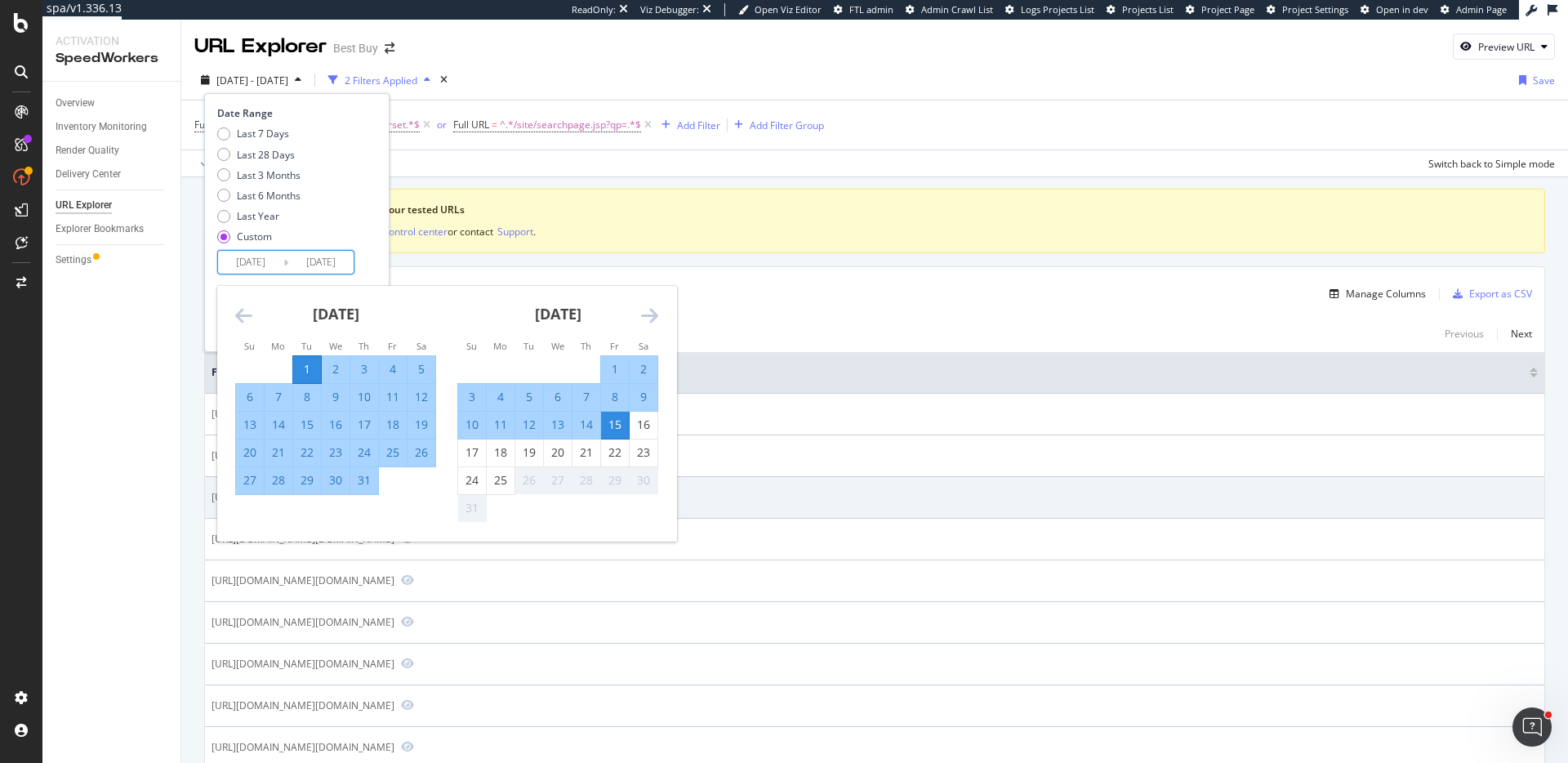
type input "[DATE]"
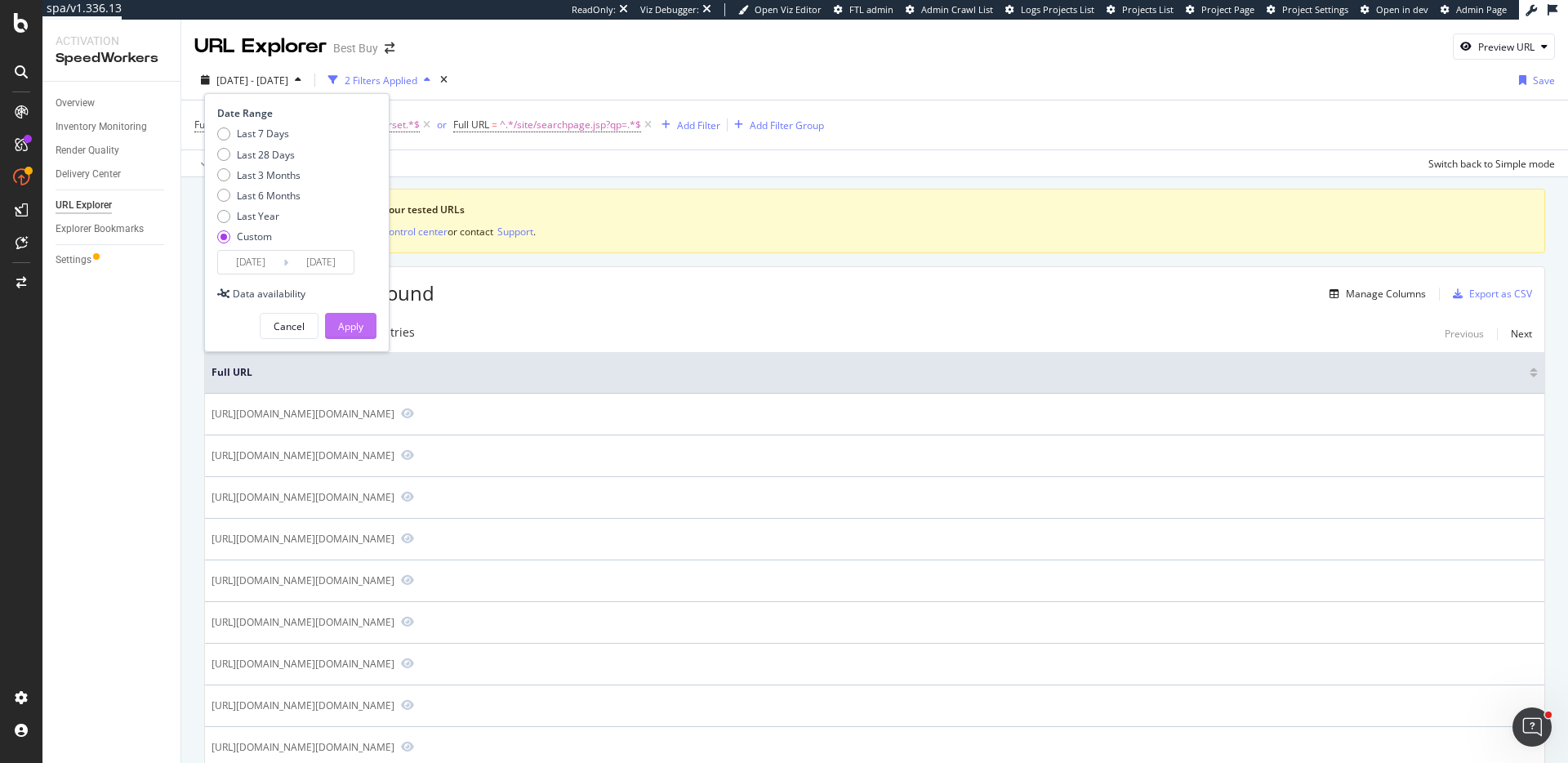
click at [356, 333] on div "Apply" at bounding box center [351, 326] width 25 height 24
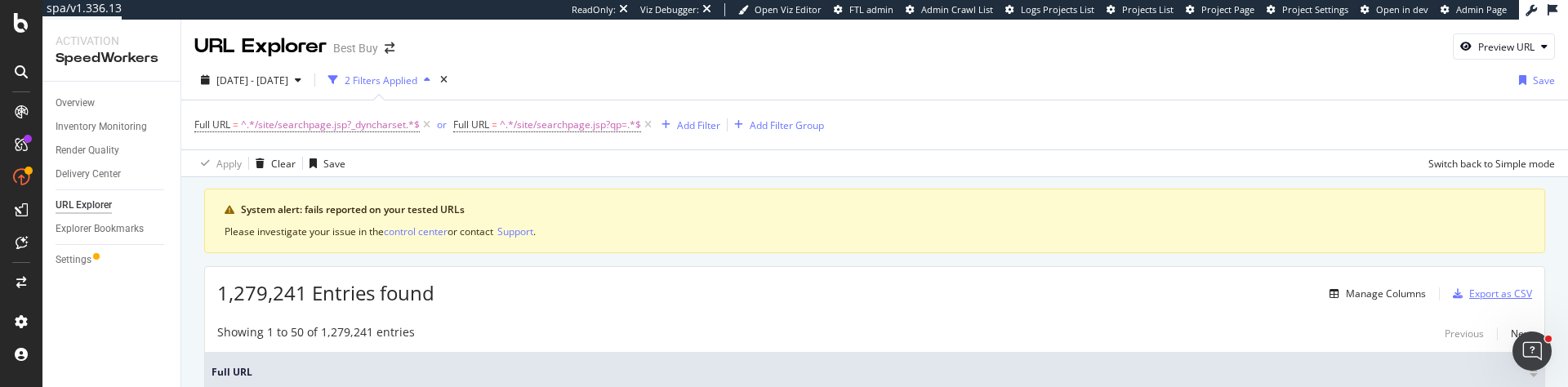
click at [1489, 296] on div "Export as CSV" at bounding box center [1500, 293] width 63 height 14
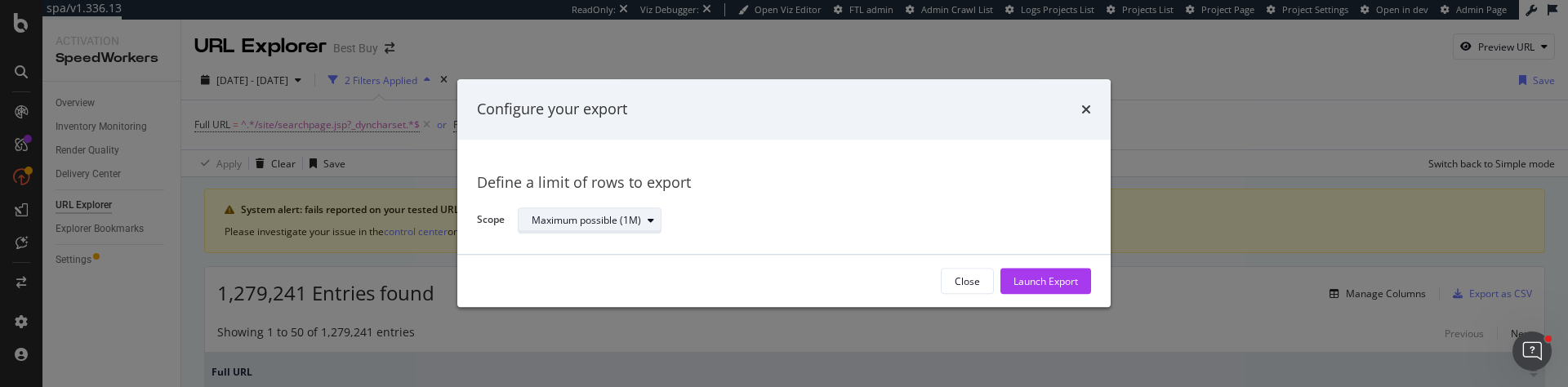
click at [603, 217] on div "Maximum possible (1M)" at bounding box center [586, 220] width 110 height 10
click at [593, 268] on div "Define a limit" at bounding box center [568, 274] width 61 height 14
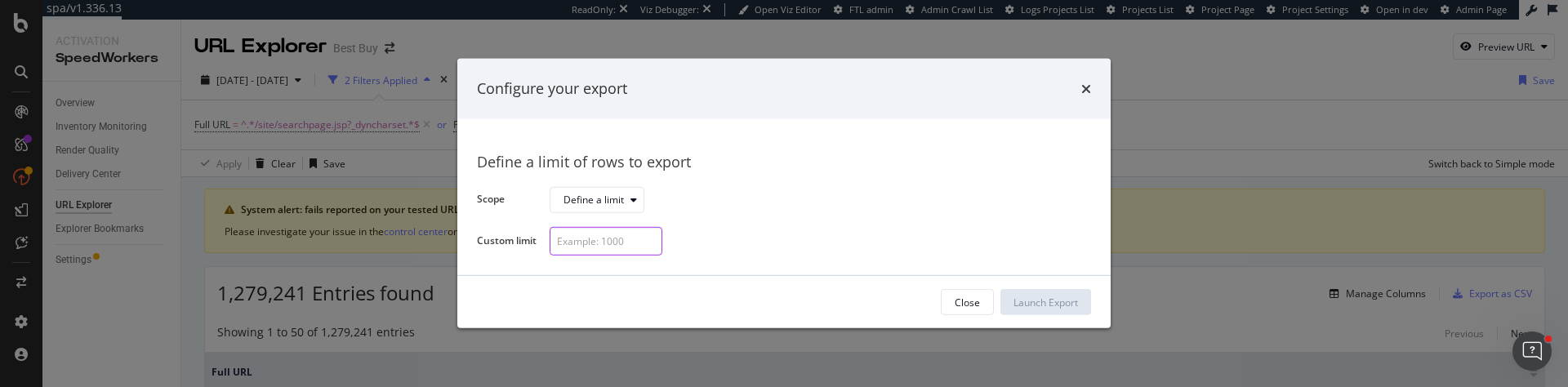
click at [606, 240] on input "modal" at bounding box center [606, 241] width 113 height 29
type input "3"
click at [1051, 303] on div "Launch Export" at bounding box center [1045, 302] width 64 height 14
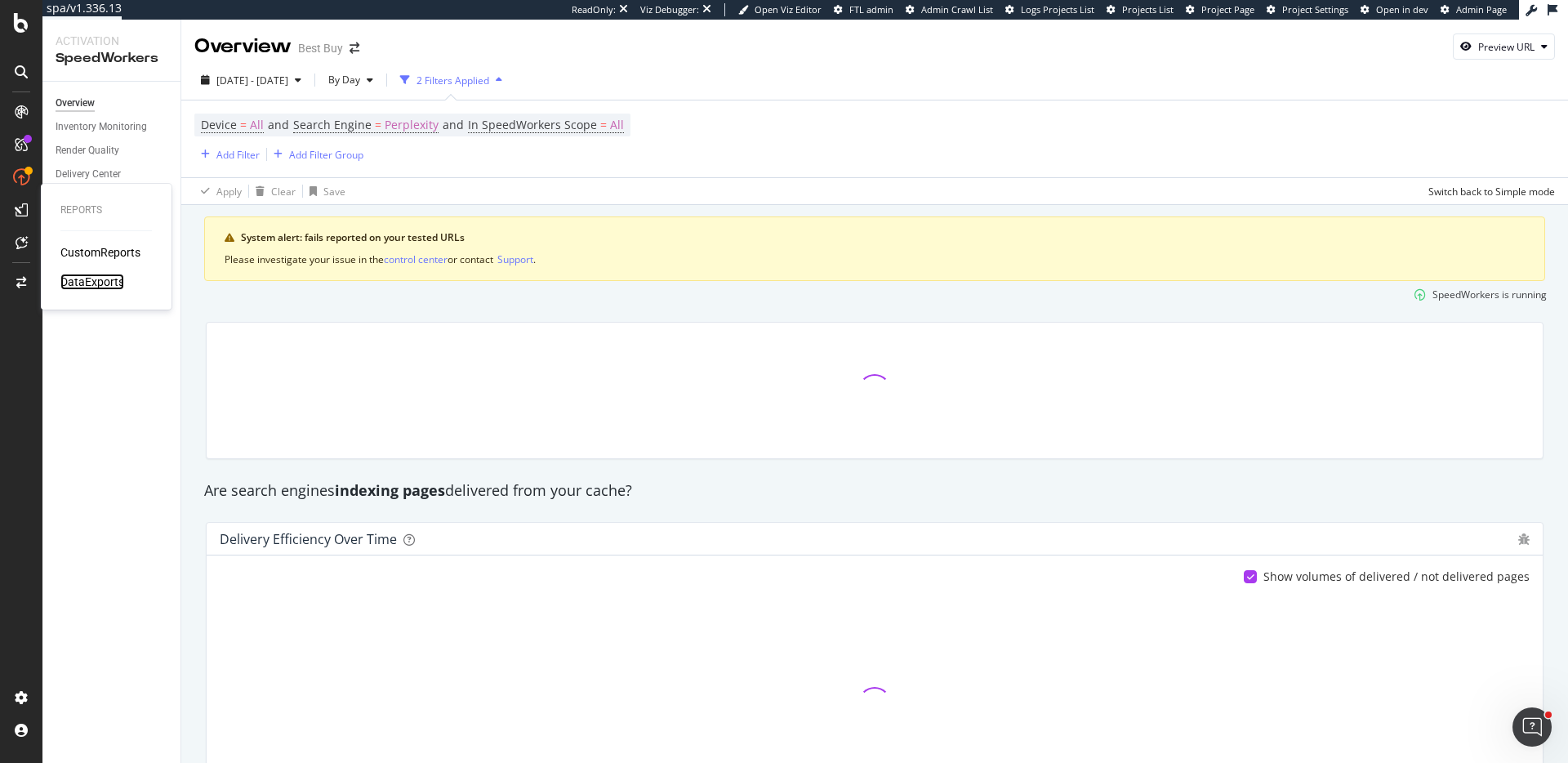
click at [86, 279] on div "DataExports" at bounding box center [93, 282] width 64 height 16
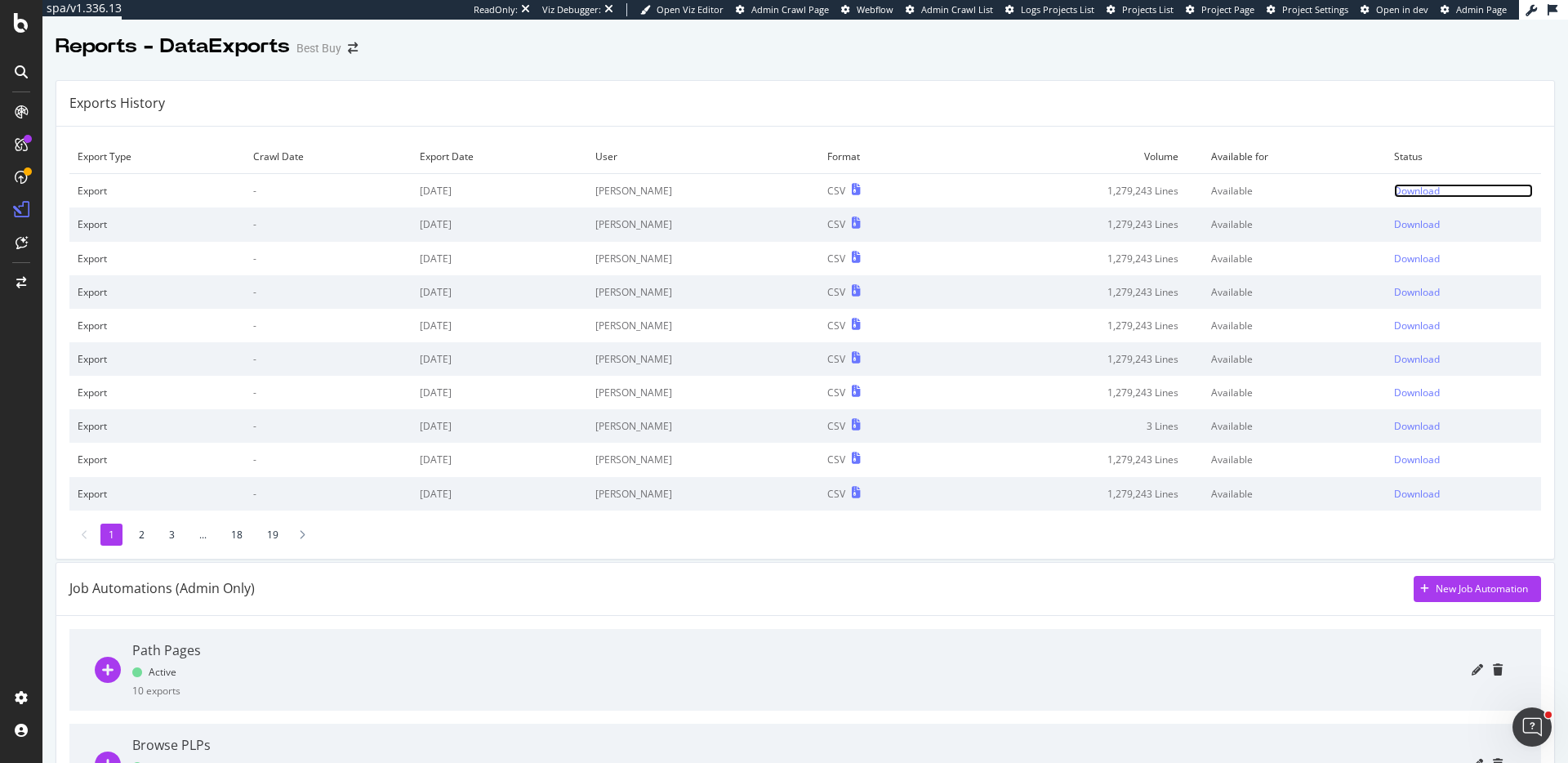
click at [1407, 186] on div "Download" at bounding box center [1416, 191] width 45 height 14
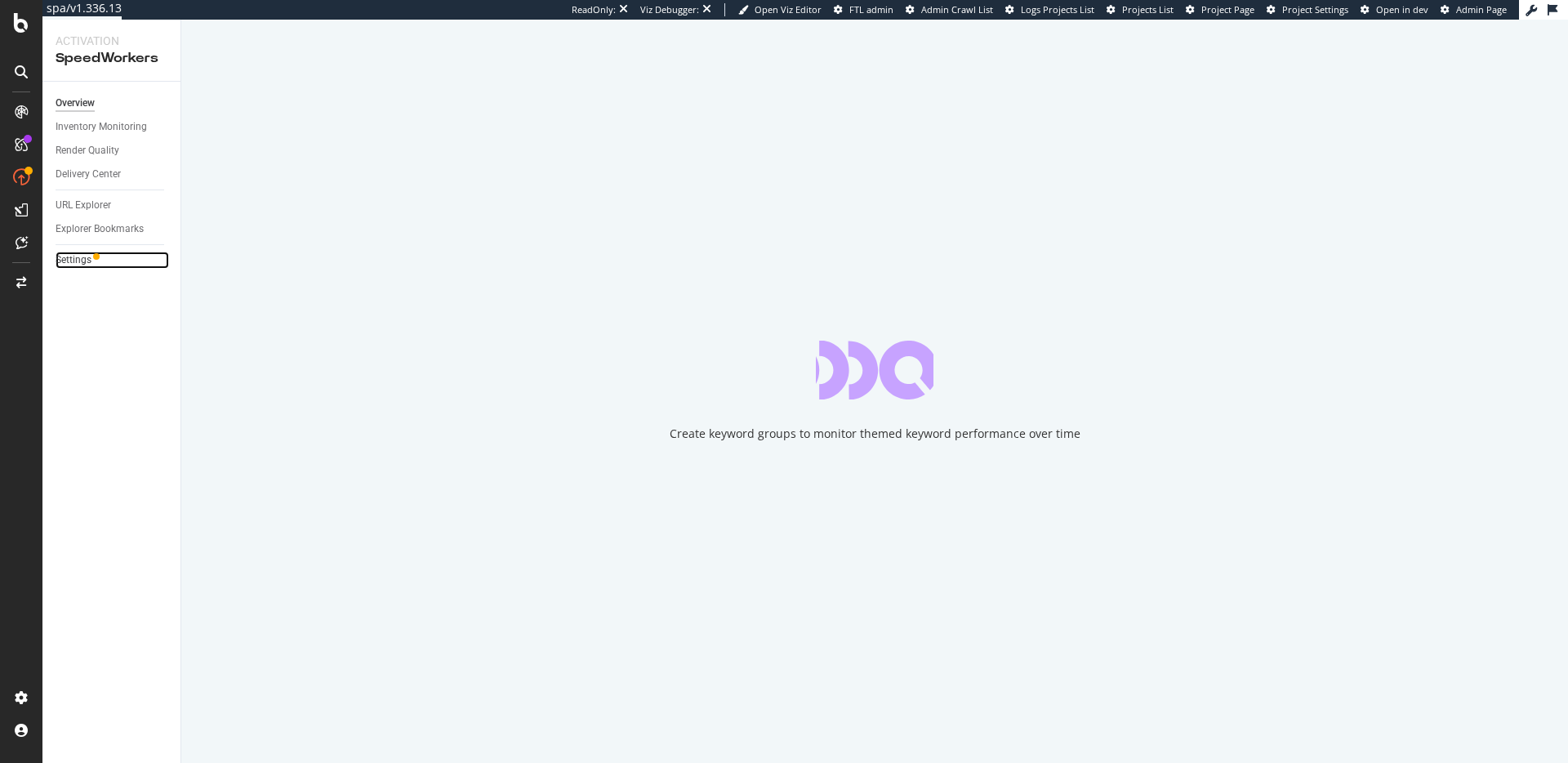
click at [91, 263] on link "Settings" at bounding box center [112, 259] width 113 height 17
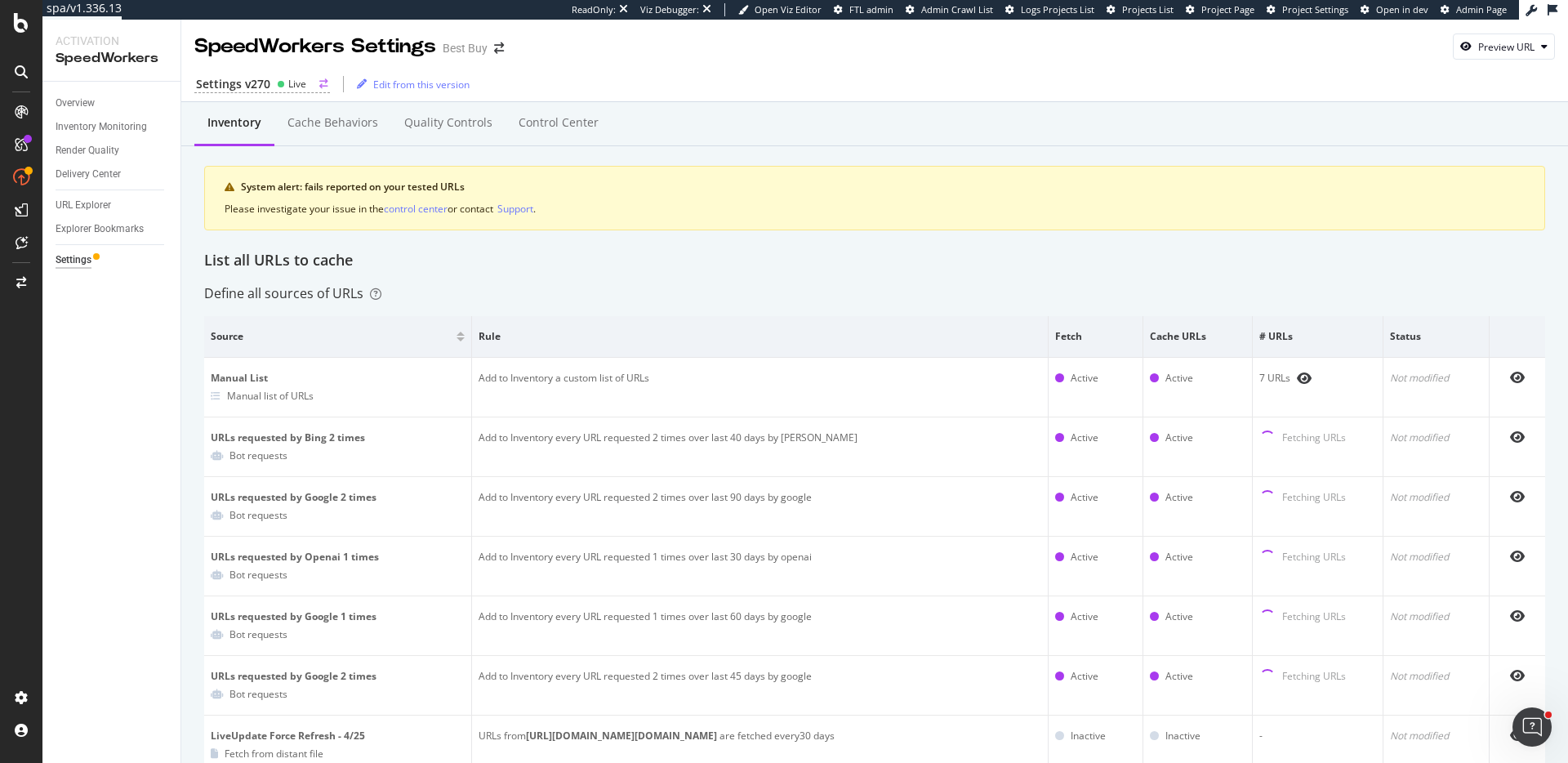
click at [280, 85] on circle at bounding box center [280, 83] width 6 height 6
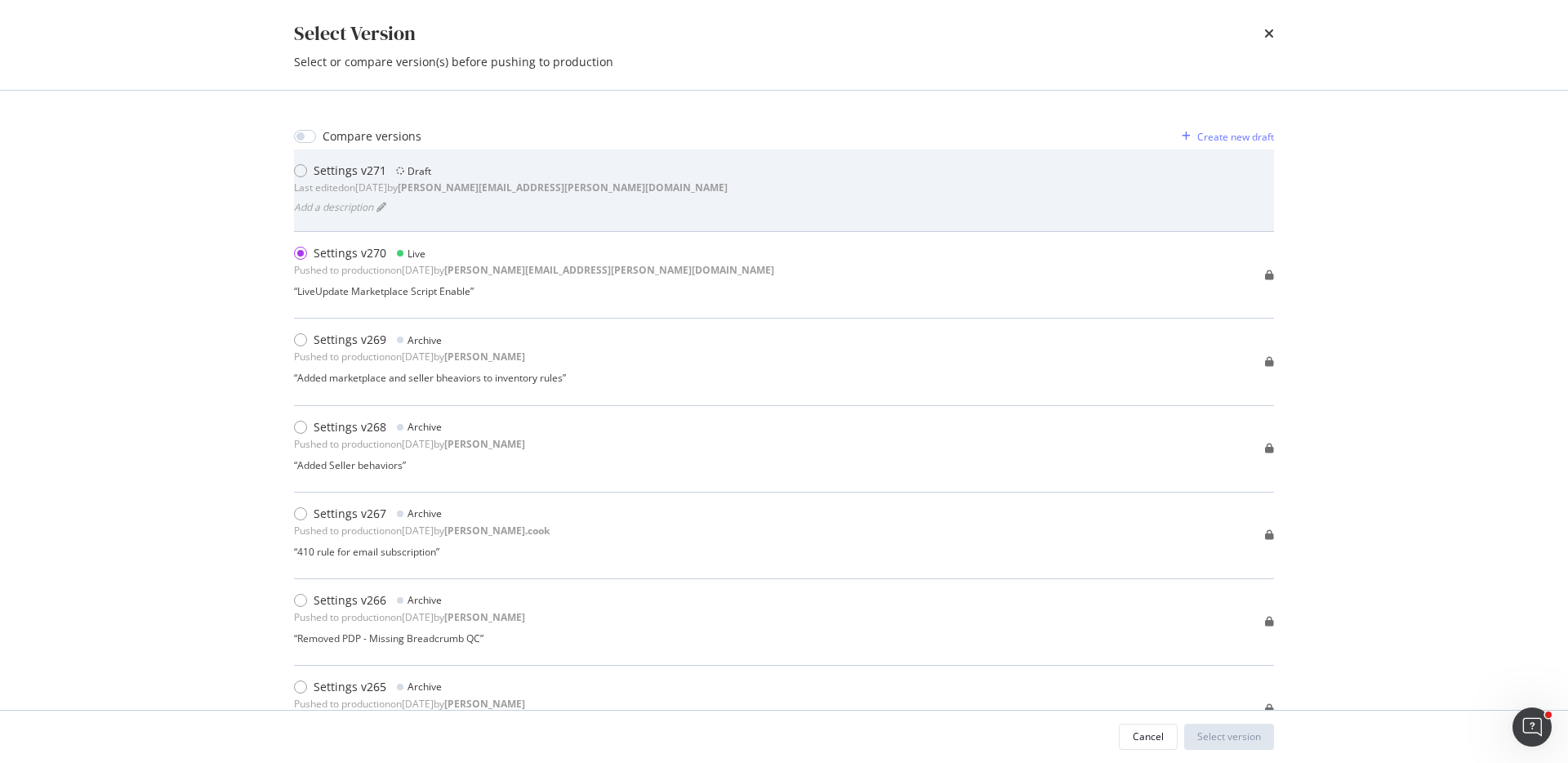
click at [379, 164] on div "Settings v271" at bounding box center [350, 171] width 73 height 16
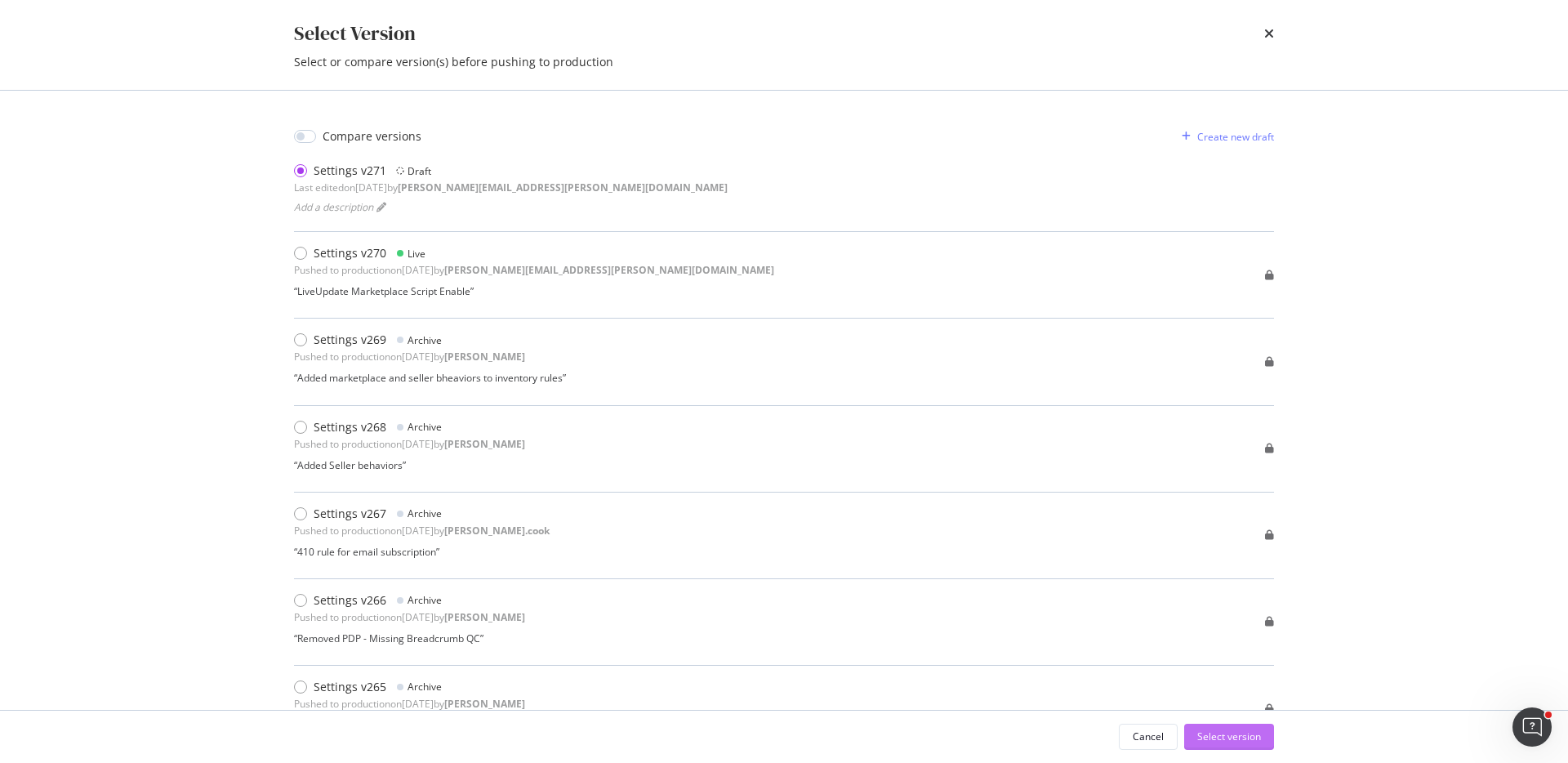
click at [1230, 739] on div "Select version" at bounding box center [1230, 736] width 64 height 14
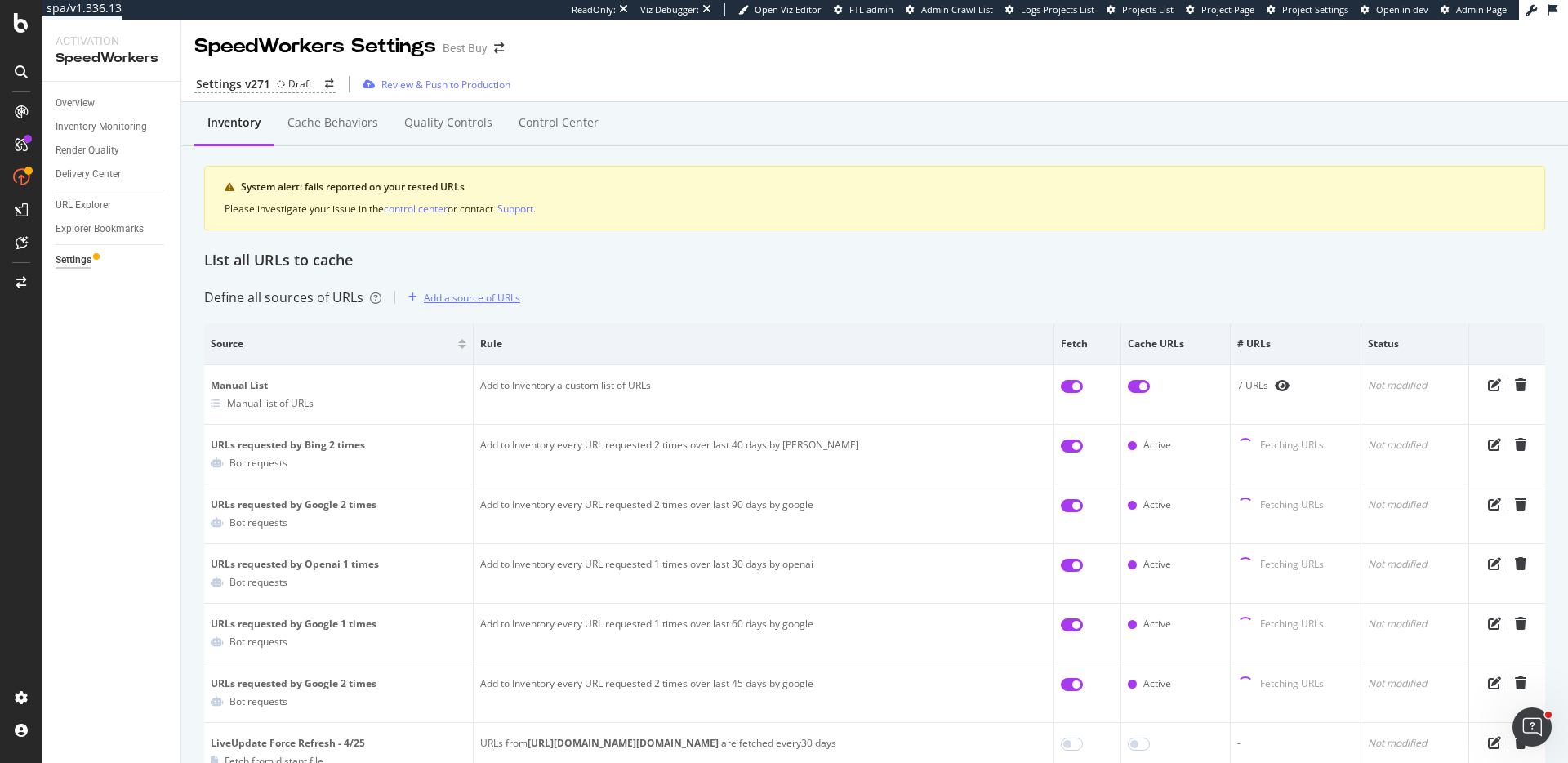
click at [465, 296] on div "Add a source of URLs" at bounding box center [472, 297] width 96 height 14
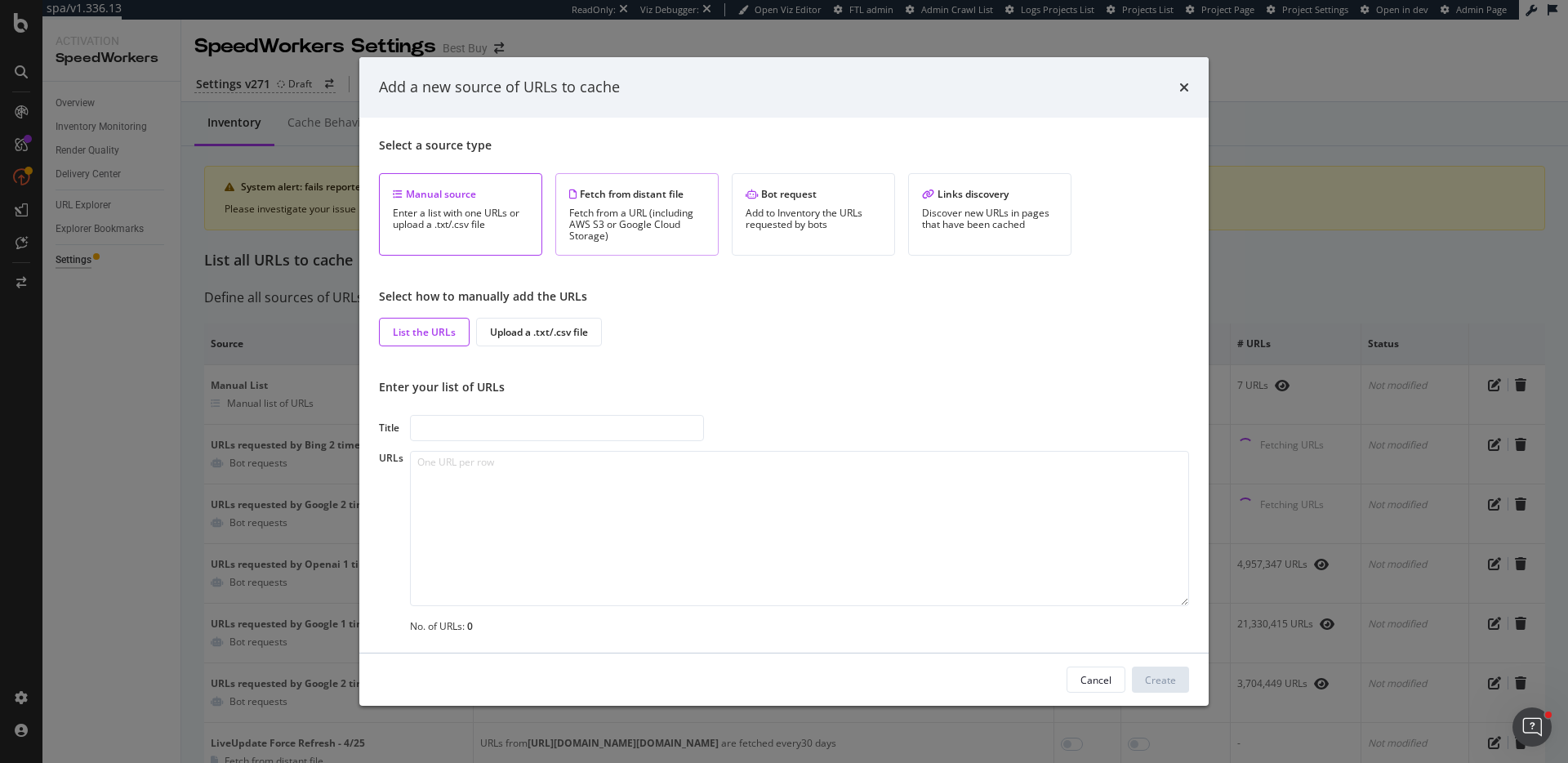
click at [606, 211] on div "Fetch from a URL (including AWS S3 or Google Cloud Storage)" at bounding box center [636, 225] width 135 height 34
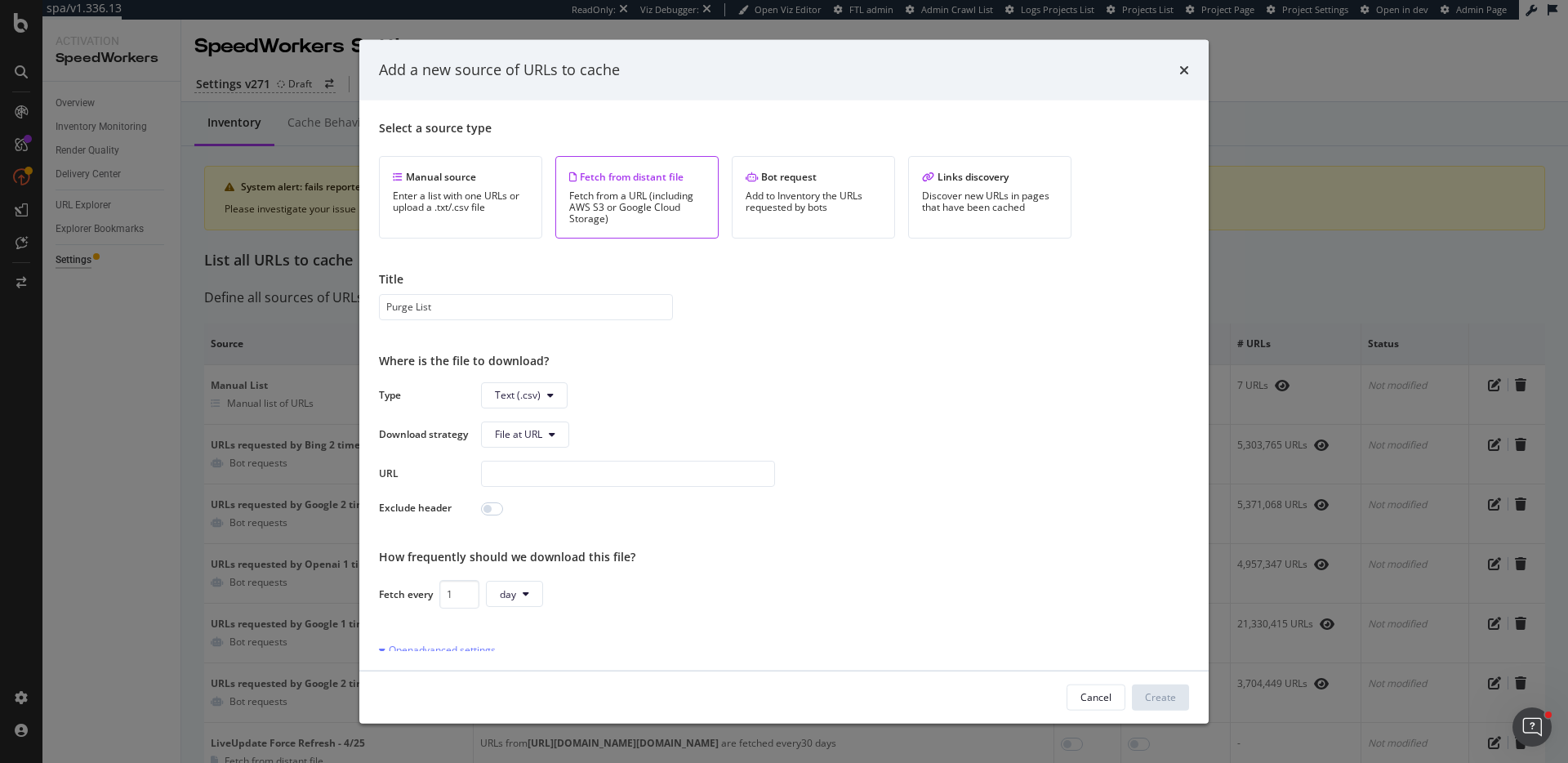
type input "Purge List"
click at [534, 475] on input "modal" at bounding box center [628, 473] width 294 height 26
paste input "gs://ftl-production-us-central1/websites/PE/PE4EMM/inputs/lists/bestbuyFinalPur…"
type input "gs://ftl-production-us-central1/websites/PE/PE4EMM/inputs/lists/bestbuyFinalPur…"
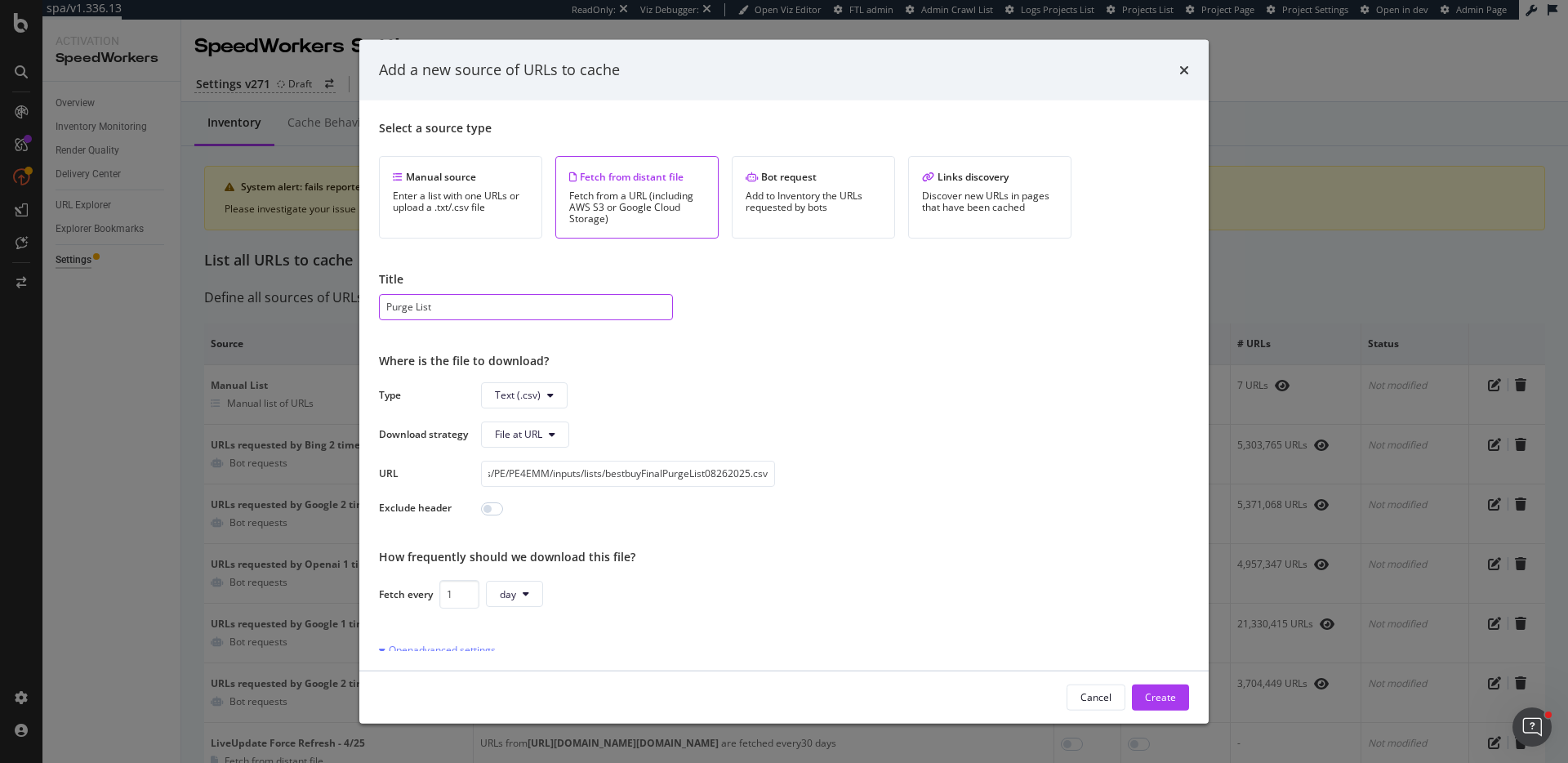
scroll to position [0, 0]
click at [546, 299] on input "Purge List" at bounding box center [526, 306] width 294 height 26
type input "Purge List 08262025"
click at [488, 511] on input "modal" at bounding box center [492, 509] width 22 height 13
checkbox input "true"
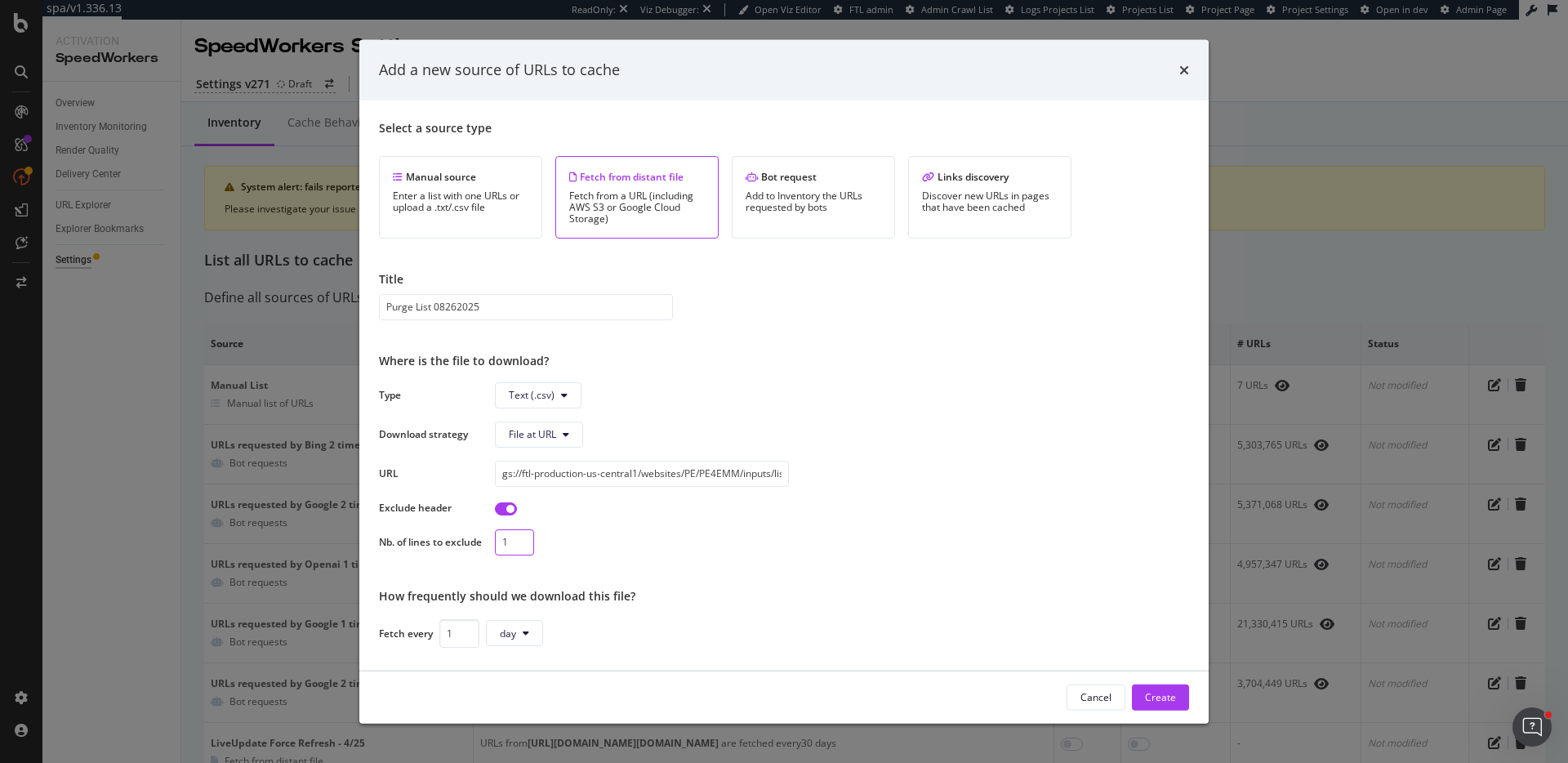
click at [529, 542] on input "1" at bounding box center [514, 541] width 39 height 26
click at [511, 537] on input "1" at bounding box center [514, 541] width 39 height 26
click at [529, 538] on input "1" at bounding box center [514, 541] width 39 height 26
click at [524, 538] on input "2" at bounding box center [514, 541] width 39 height 26
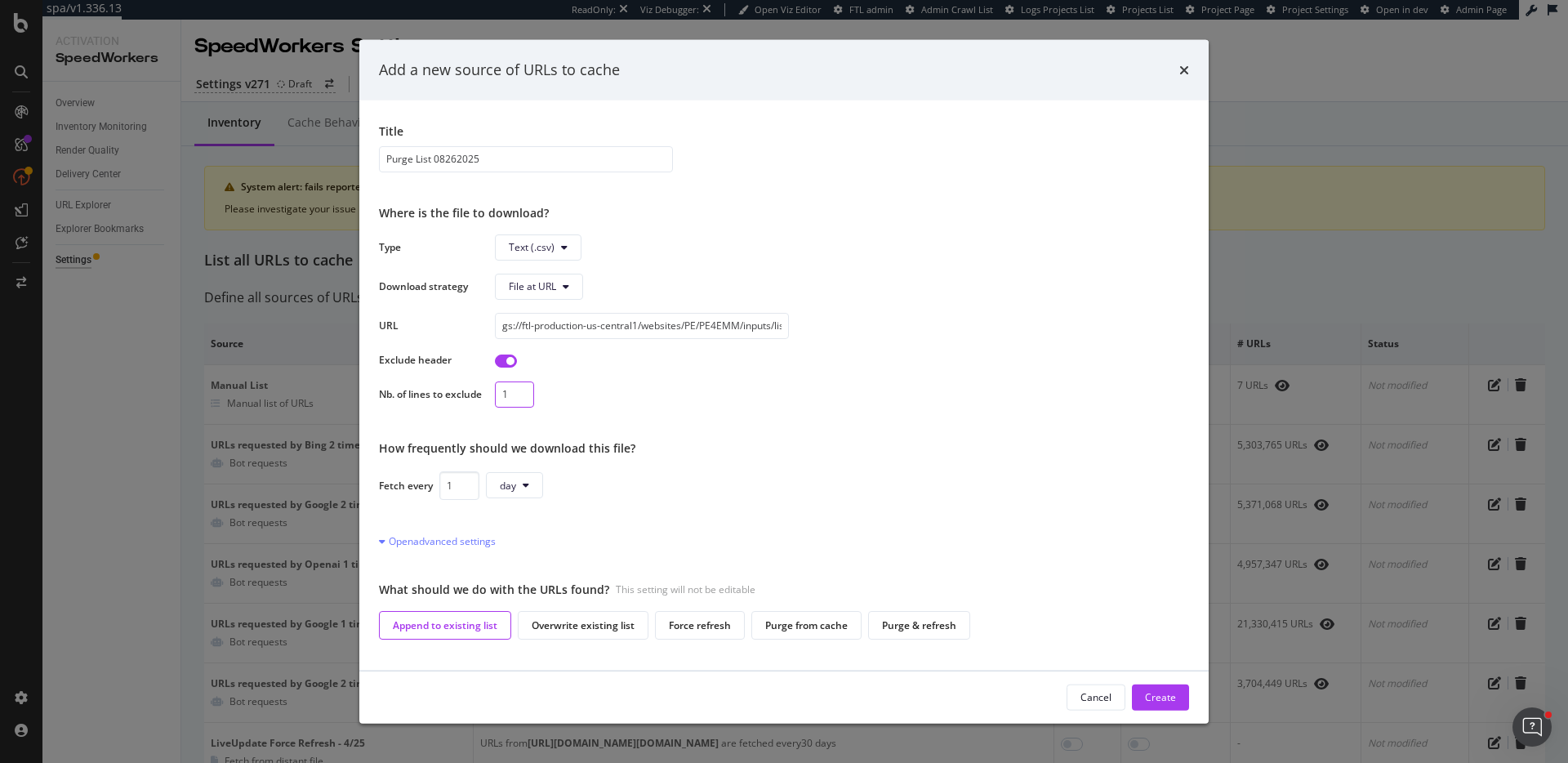
scroll to position [176, 0]
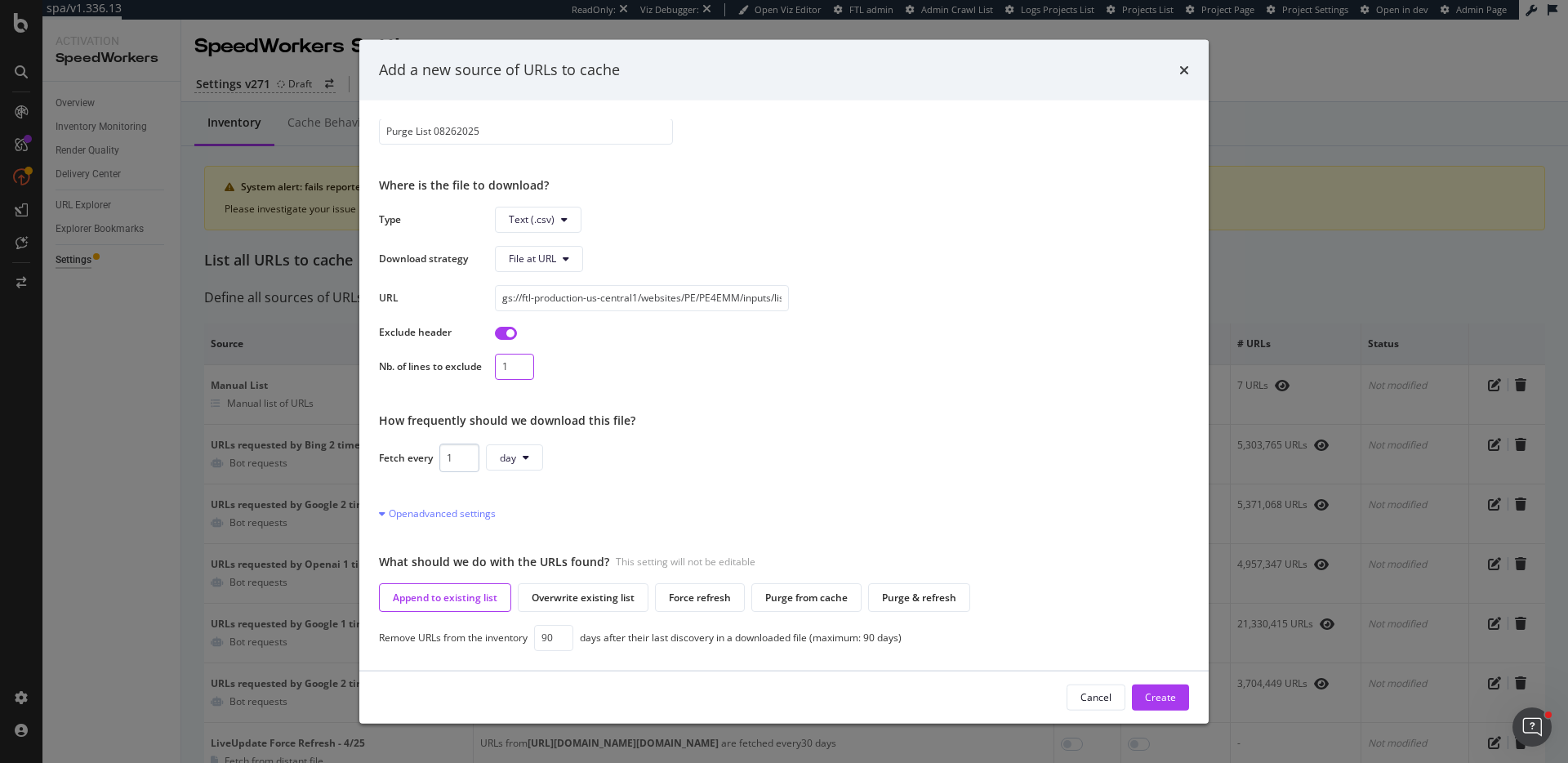
type input "1"
drag, startPoint x: 456, startPoint y: 455, endPoint x: 400, endPoint y: 448, distance: 56.4
click at [400, 448] on div "Fetch every 1 day" at bounding box center [784, 457] width 810 height 29
type input "90"
click at [805, 601] on div "Purge from cache" at bounding box center [806, 596] width 83 height 14
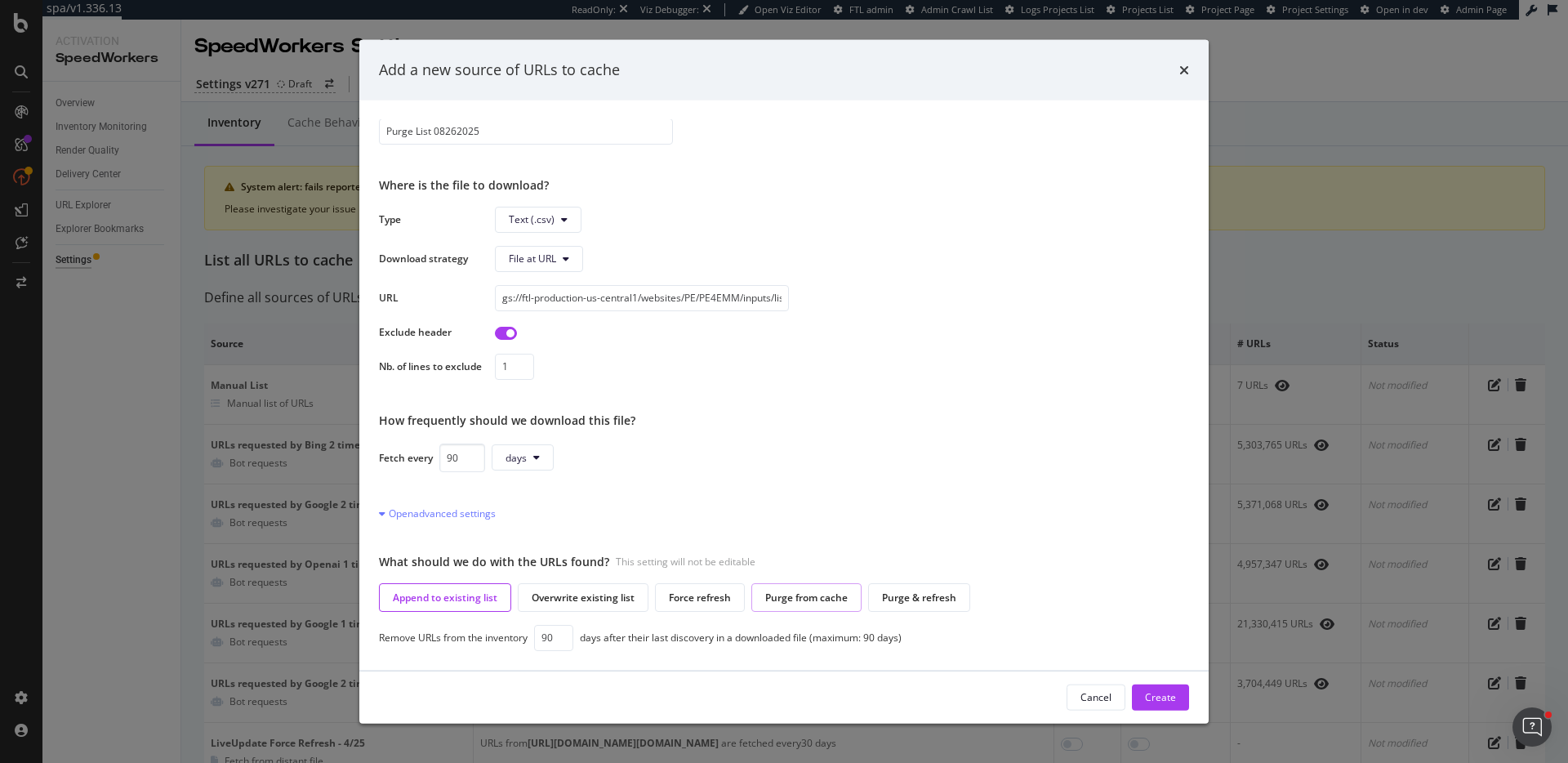
scroll to position [136, 0]
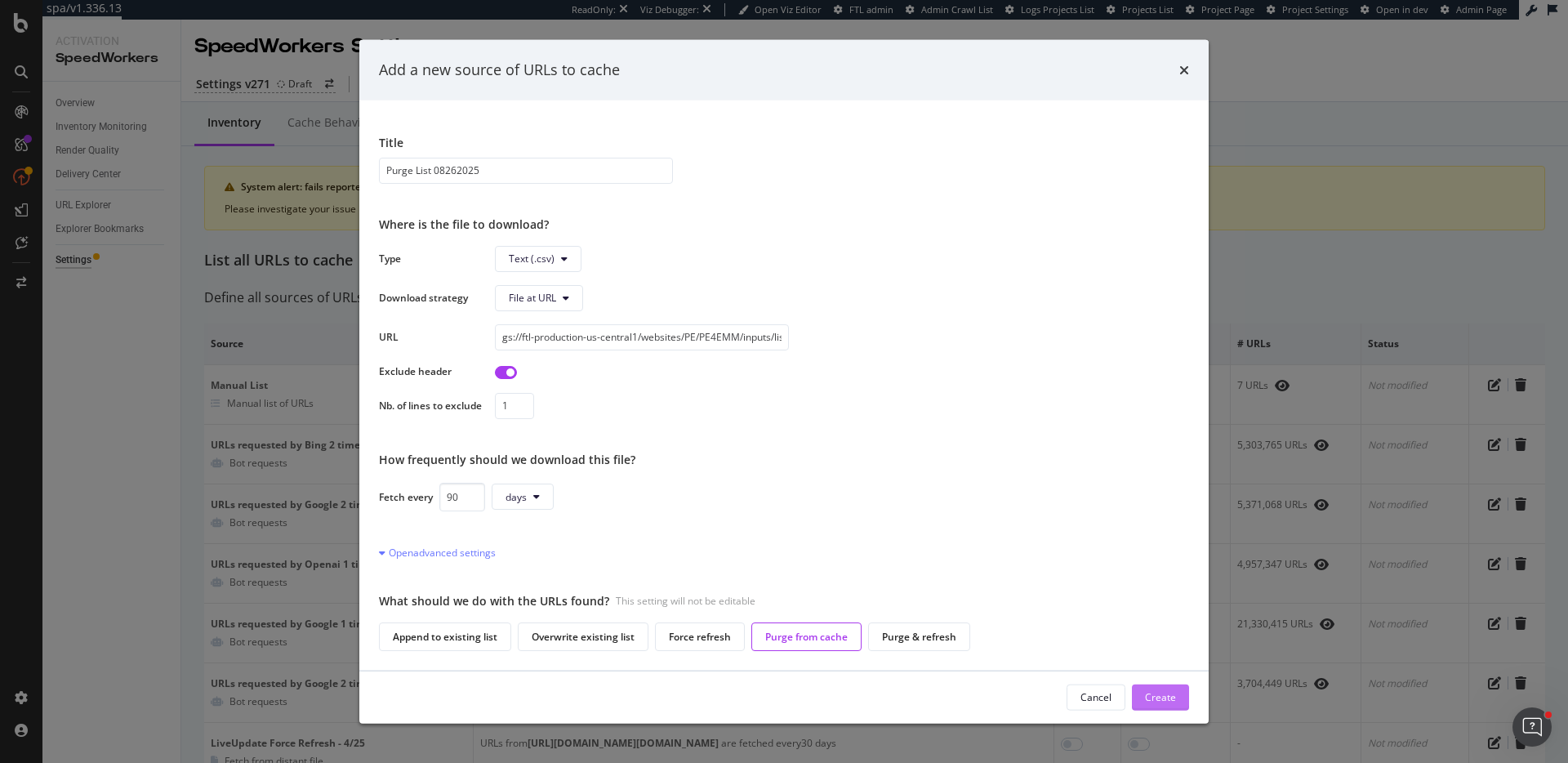
click at [1176, 700] on button "Create" at bounding box center [1161, 696] width 57 height 26
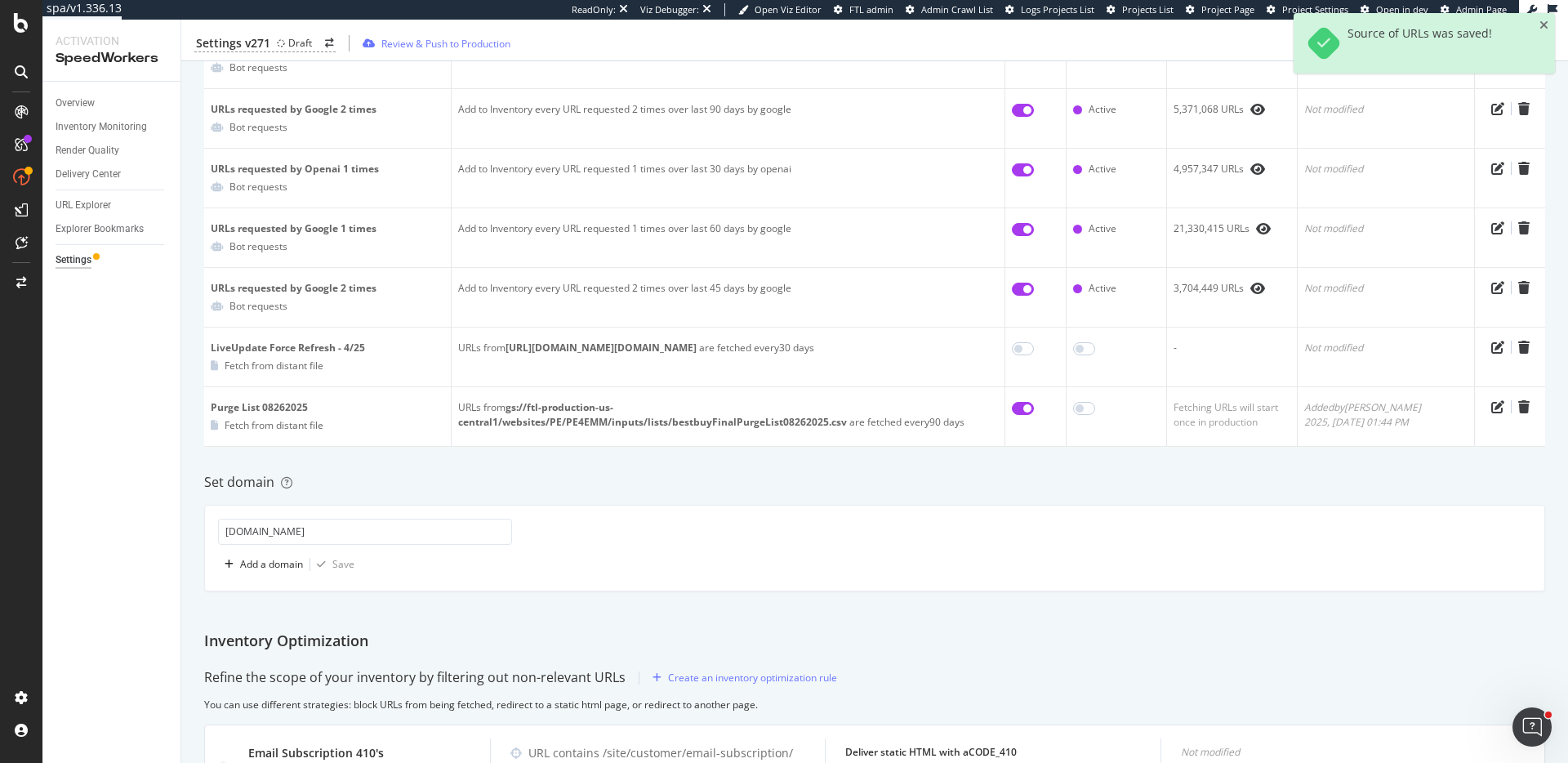
scroll to position [324, 0]
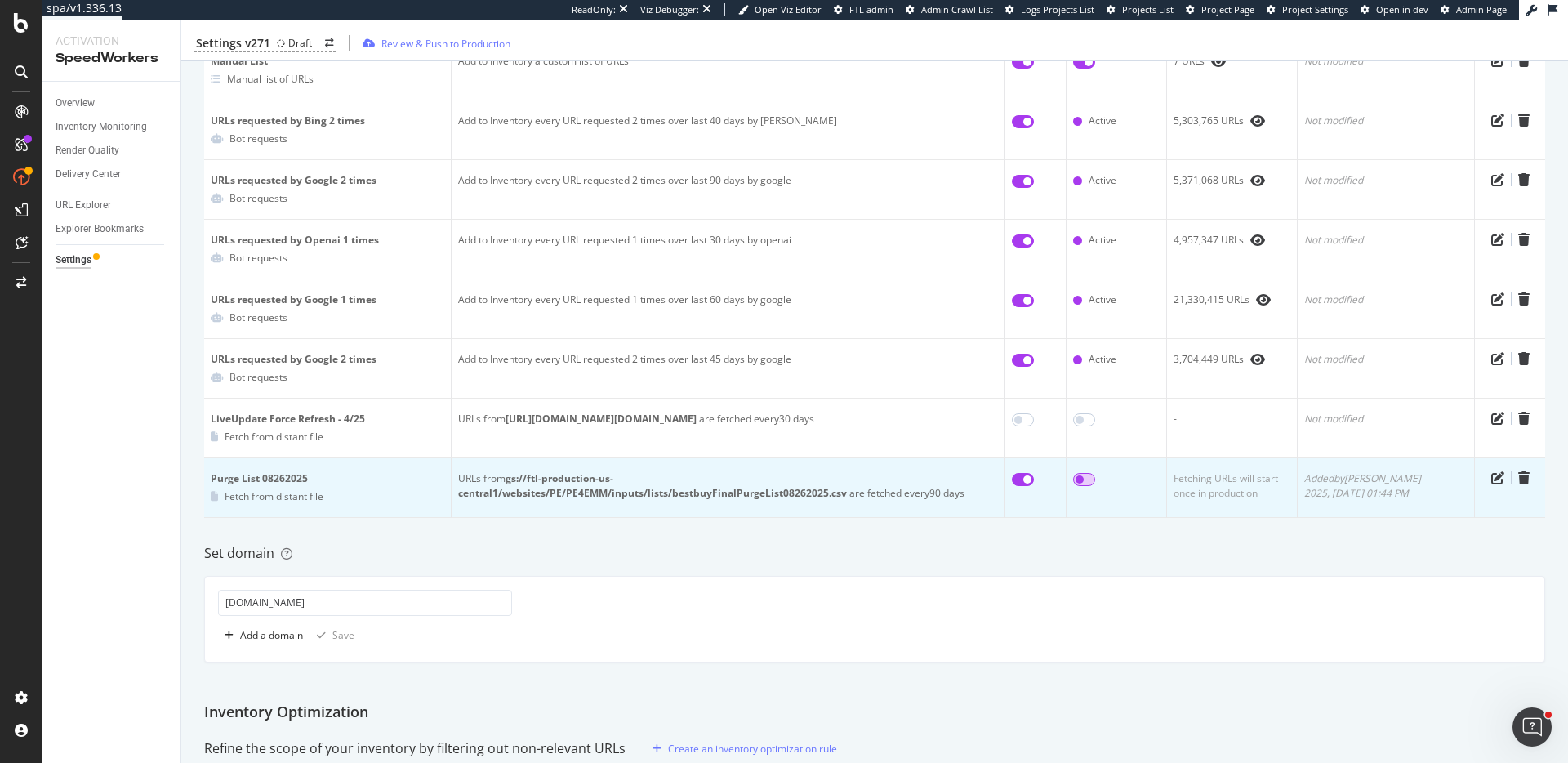
click at [1087, 480] on input "checkbox" at bounding box center [1084, 479] width 22 height 13
checkbox input "true"
